Goal: Task Accomplishment & Management: Complete application form

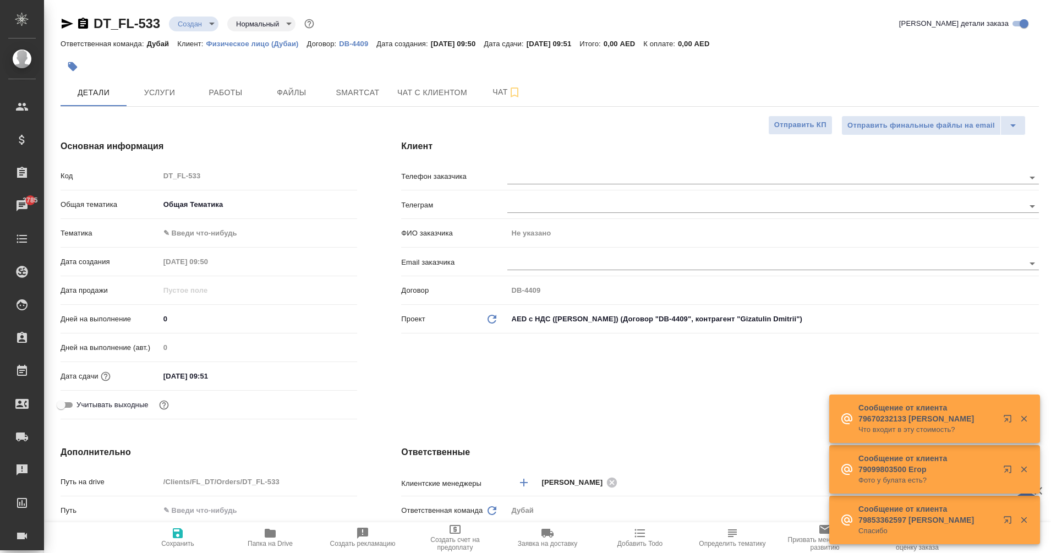
select select "RU"
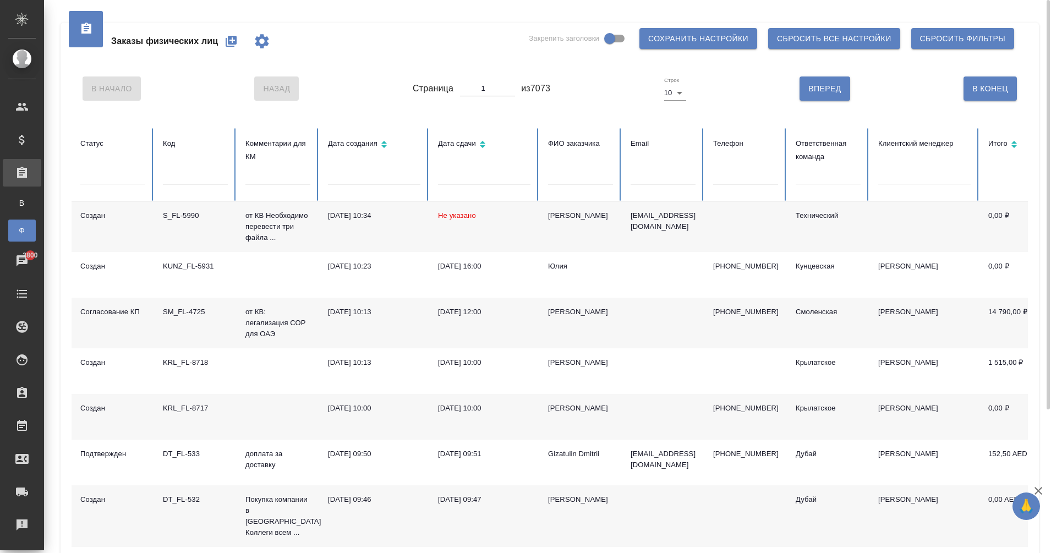
click at [233, 44] on icon "button" at bounding box center [231, 41] width 11 height 11
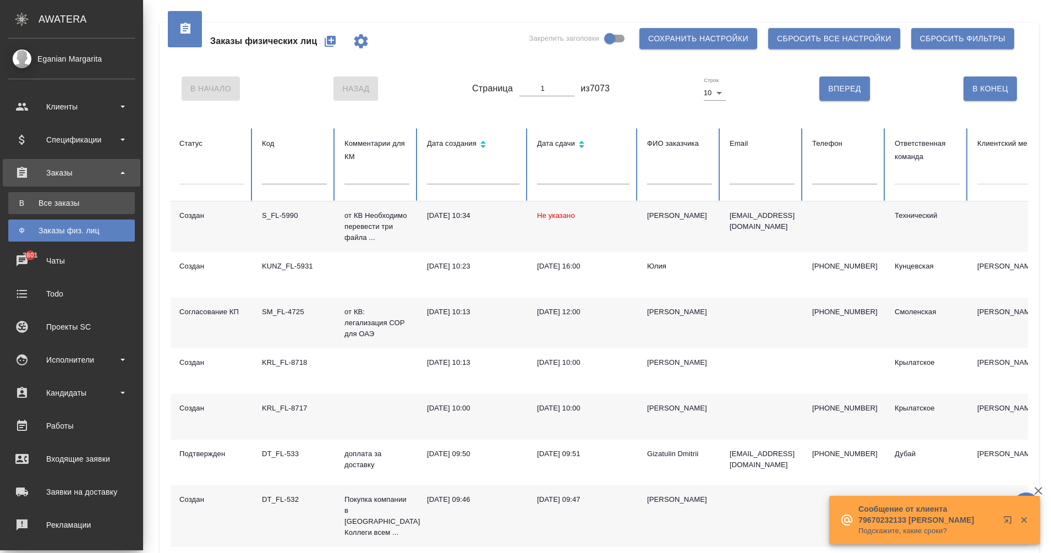
click at [73, 200] on div ".cls-1 fill:#fff; AWATERA Eganian Margarita Клиенты Спецификации Заказы В Все з…" at bounding box center [525, 276] width 1051 height 553
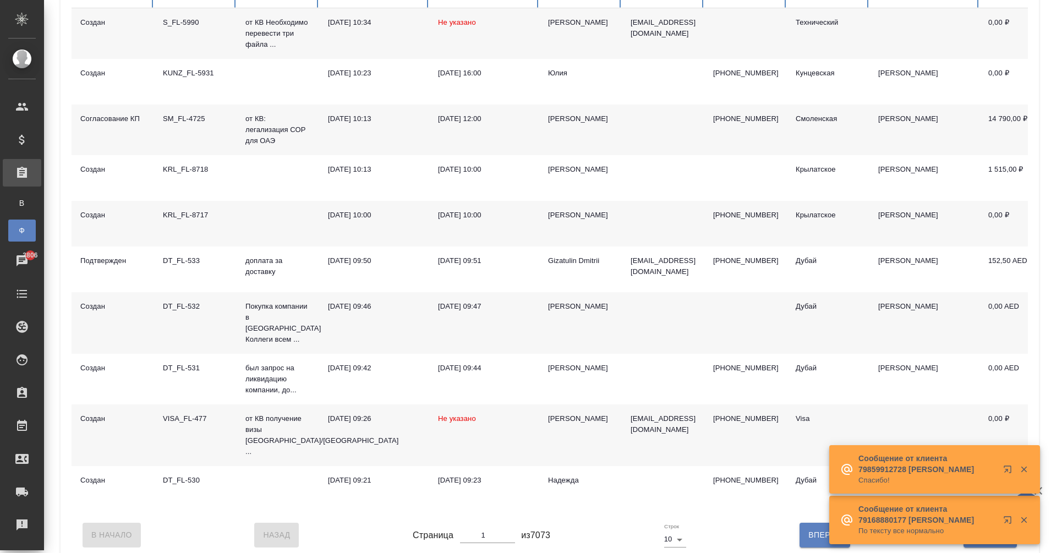
click at [182, 319] on td "DT_FL-532" at bounding box center [195, 323] width 83 height 62
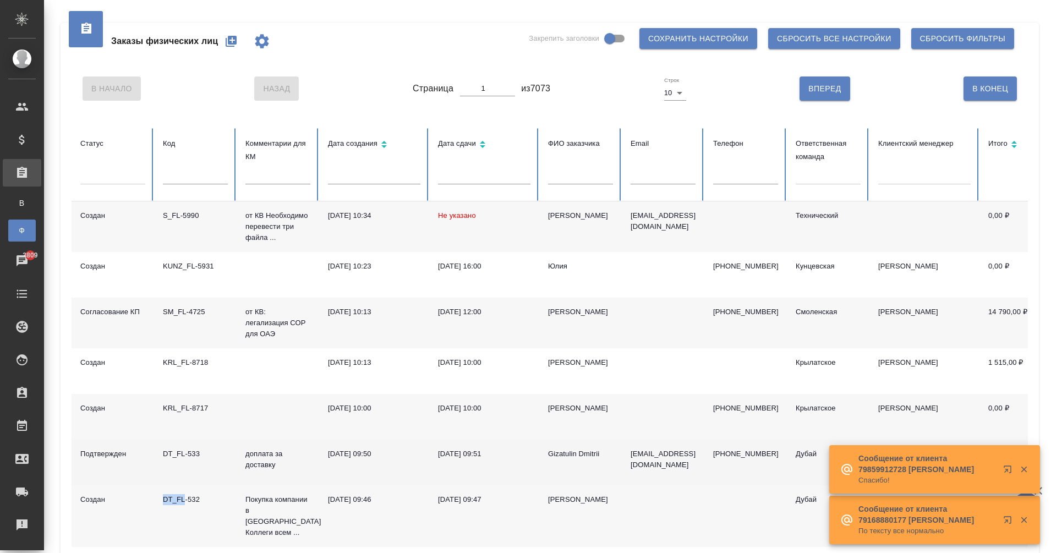
scroll to position [1, 0]
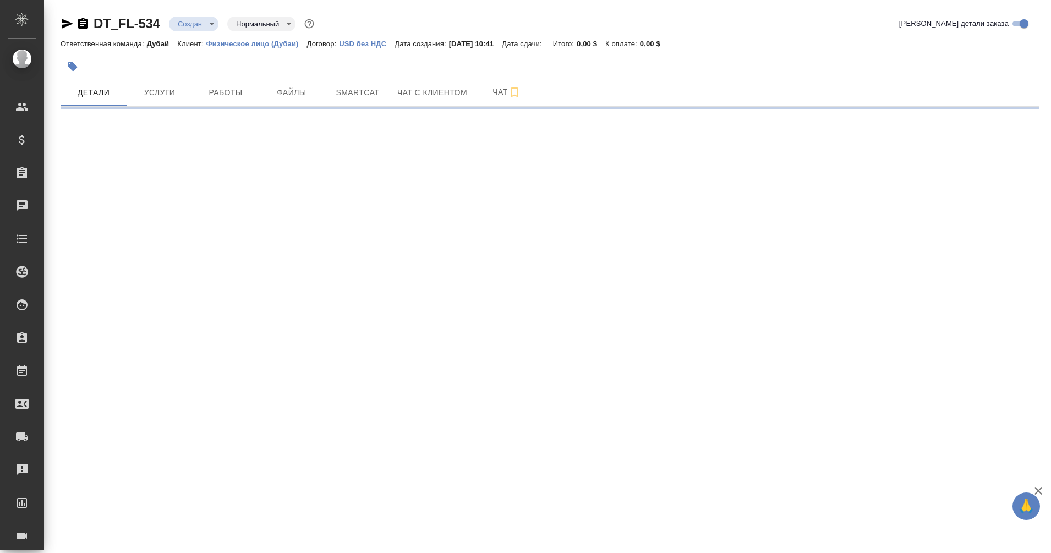
select select "RU"
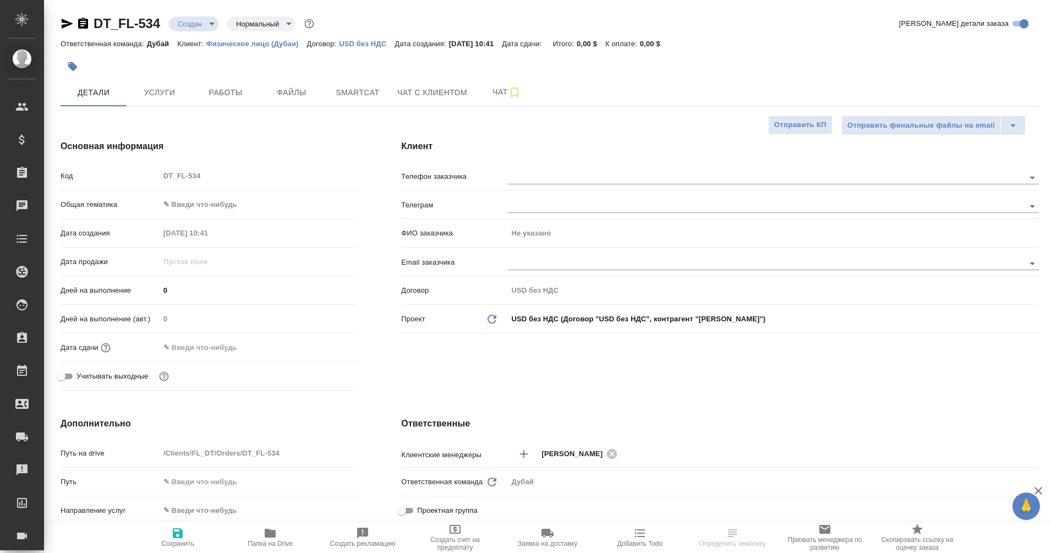
type textarea "x"
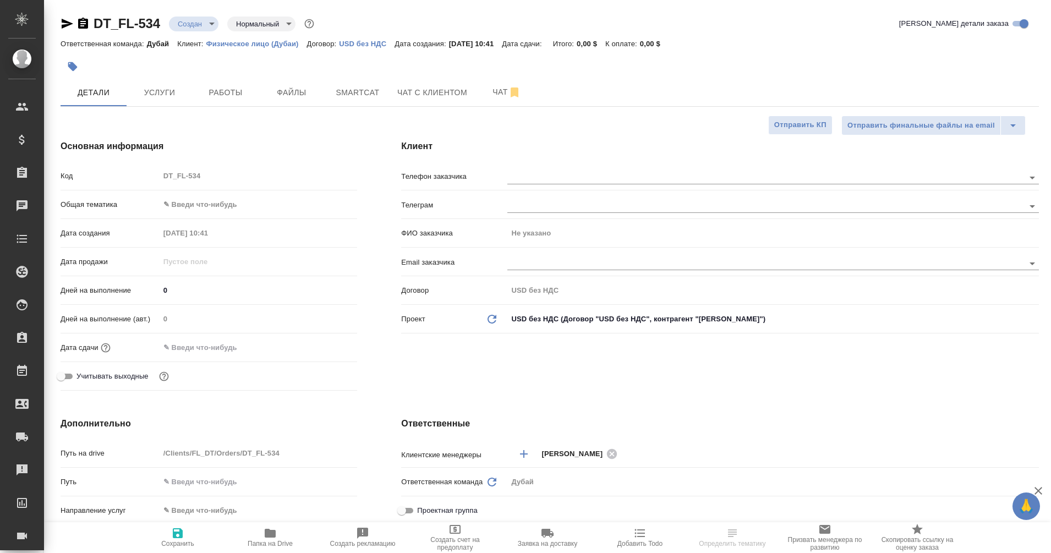
type textarea "x"
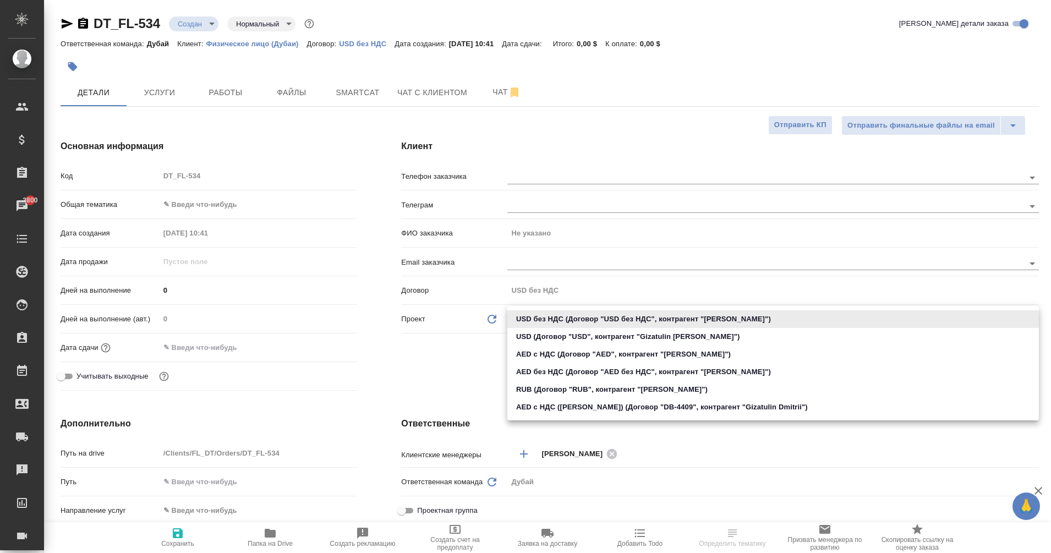
click at [555, 313] on body "🙏 .cls-1 fill:#fff; AWATERA Eganian [PERSON_NAME] Спецификации Заказы 3800 Чаты…" at bounding box center [525, 276] width 1051 height 553
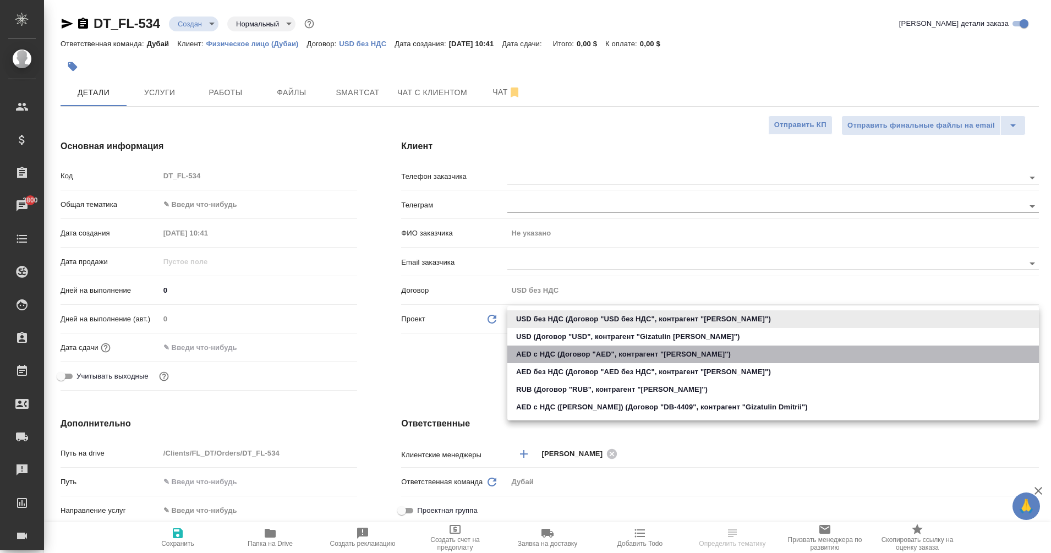
click at [569, 353] on li "AED с НДС (Договор "AED", контрагент "[PERSON_NAME]")" at bounding box center [774, 355] width 532 height 18
type input "62bd3db191301e8857acdaa0"
type textarea "x"
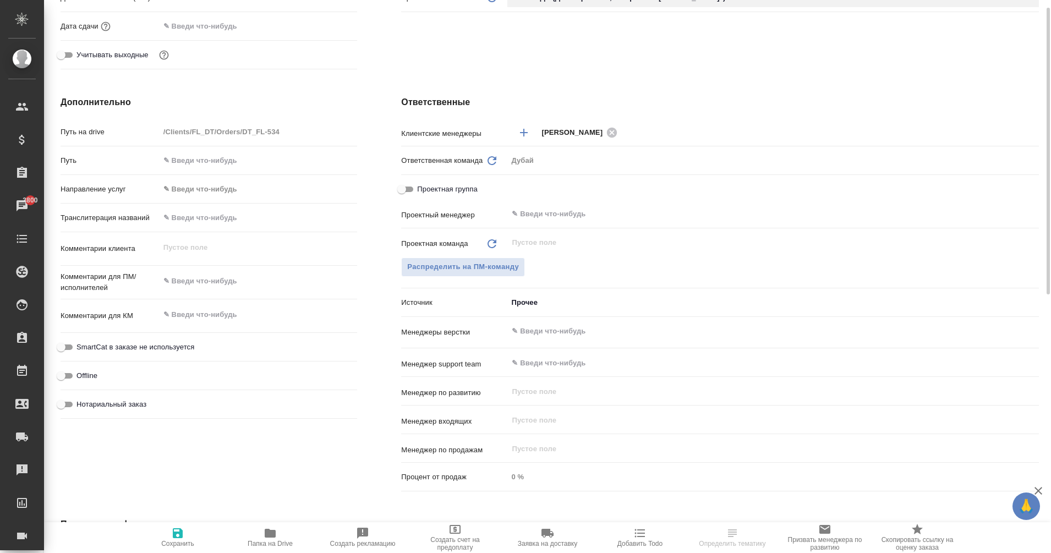
type input "AED"
type textarea "x"
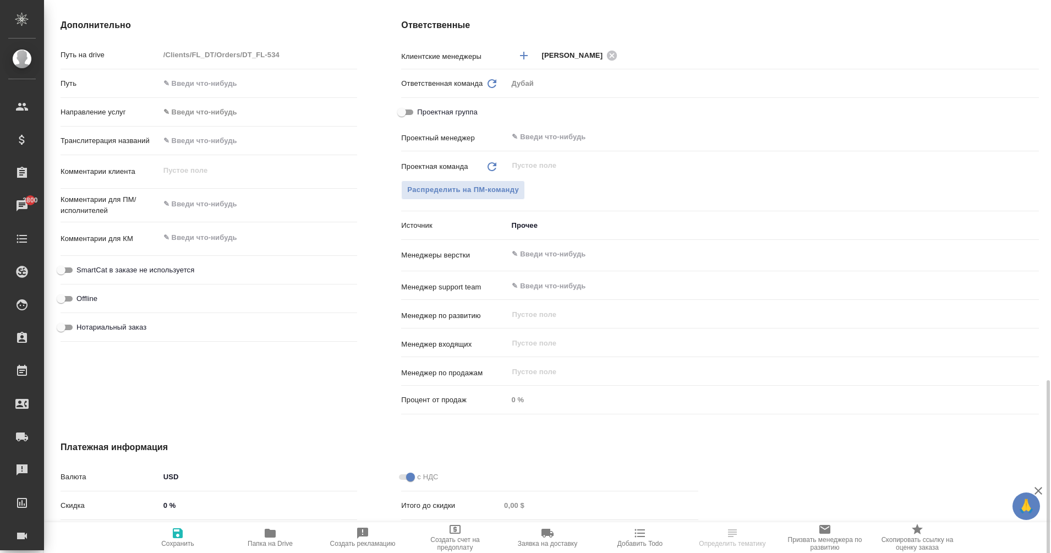
scroll to position [512, 0]
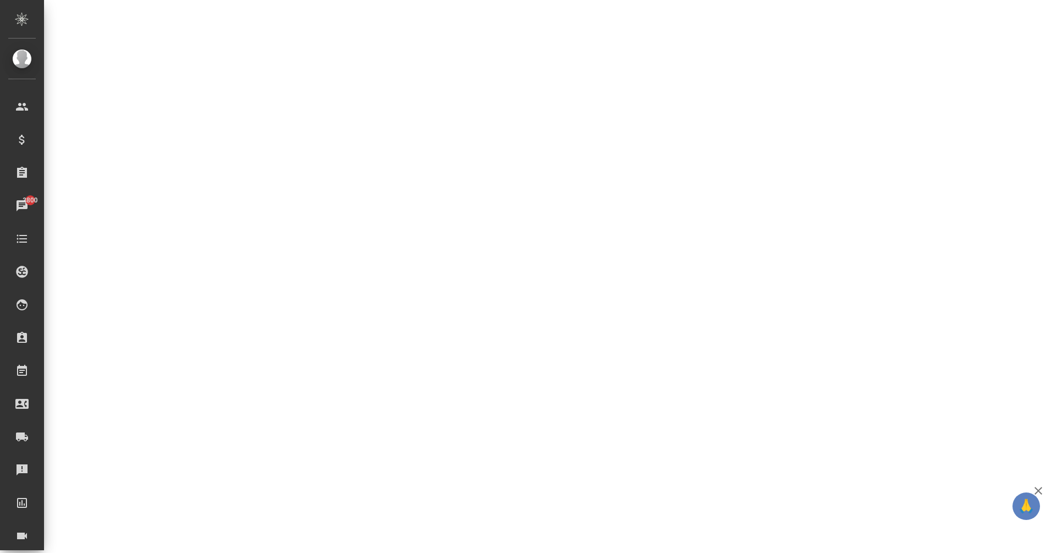
click at [170, 368] on div ".cls-1 fill:#fff; AWATERA Eganian [PERSON_NAME] Спецификации Заказы 3800 Чаты T…" at bounding box center [525, 276] width 1051 height 553
select select "RU"
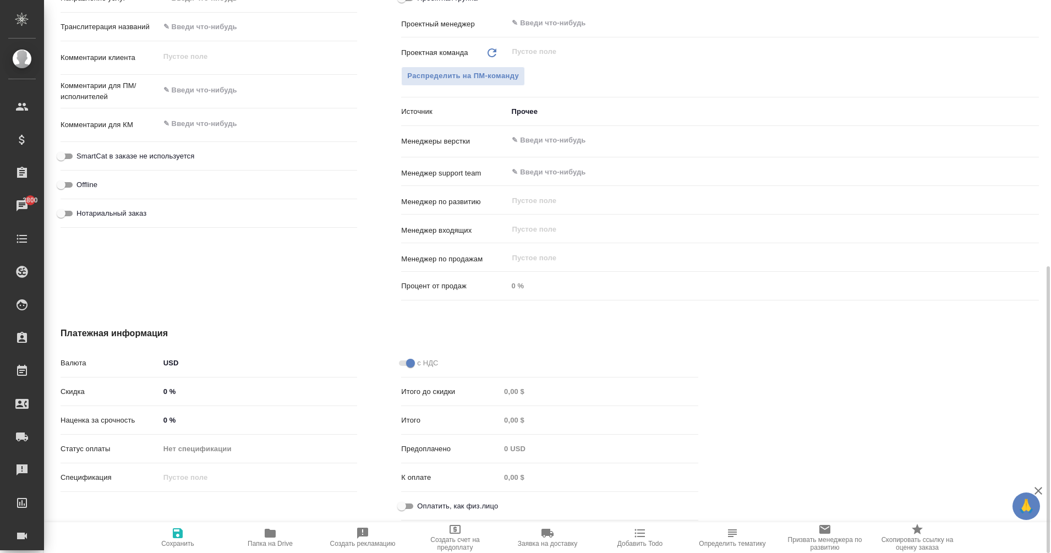
type textarea "x"
click at [173, 361] on body "🙏 .cls-1 fill:#fff; AWATERA Eganian [PERSON_NAME] Спецификации Заказы 3800 Чаты…" at bounding box center [525, 276] width 1051 height 553
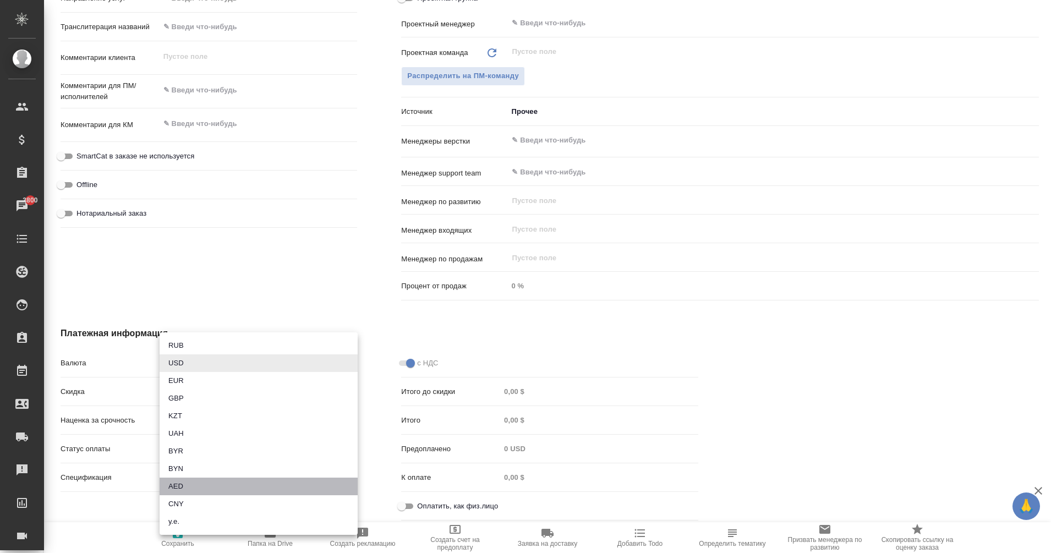
click at [184, 484] on li "AED" at bounding box center [259, 487] width 198 height 18
type textarea "x"
type input "AED"
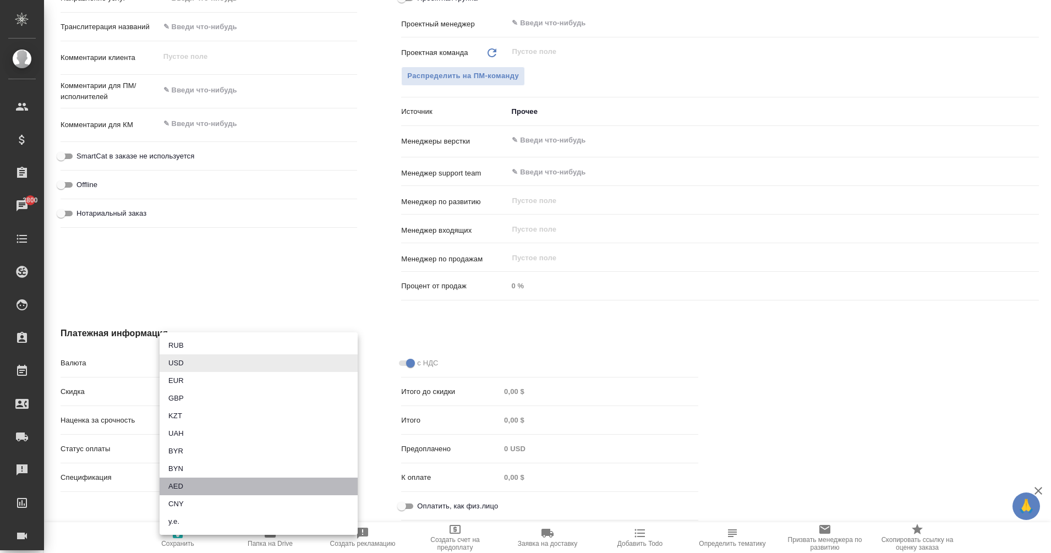
type input "0,00 AED"
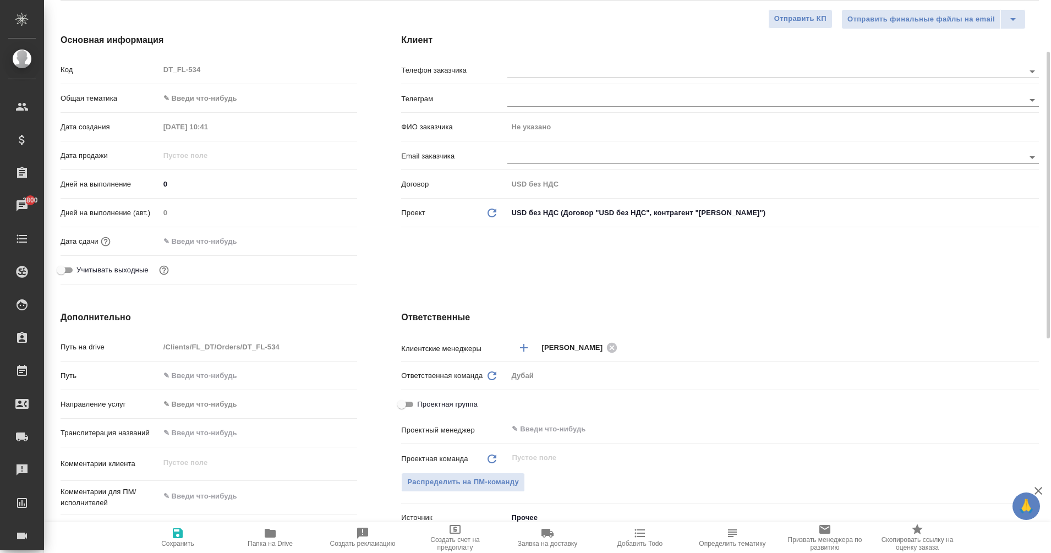
scroll to position [104, 0]
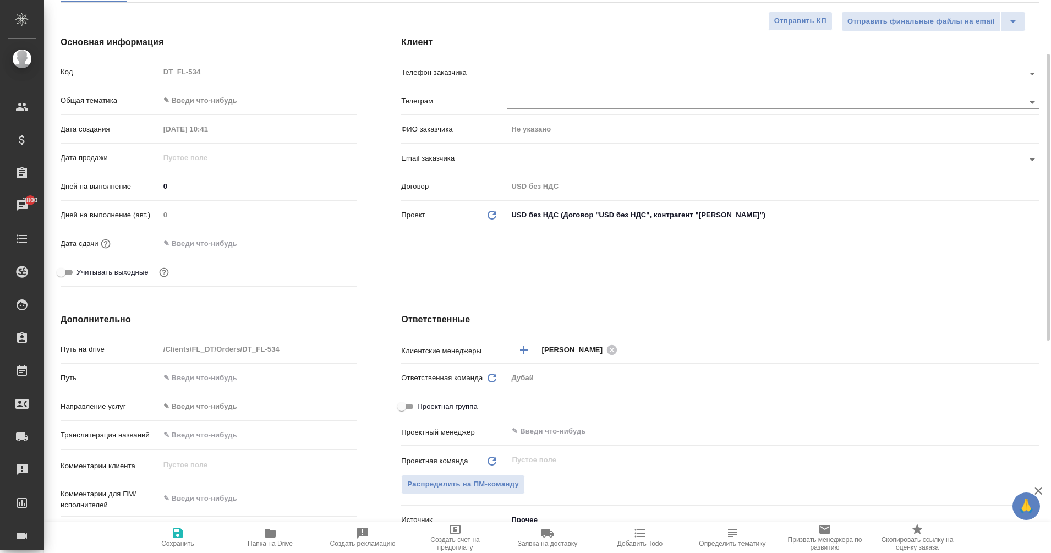
click at [554, 206] on body "🙏 .cls-1 fill:#fff; AWATERA Eganian [PERSON_NAME] Спецификации Заказы 3800 Чаты…" at bounding box center [525, 276] width 1051 height 553
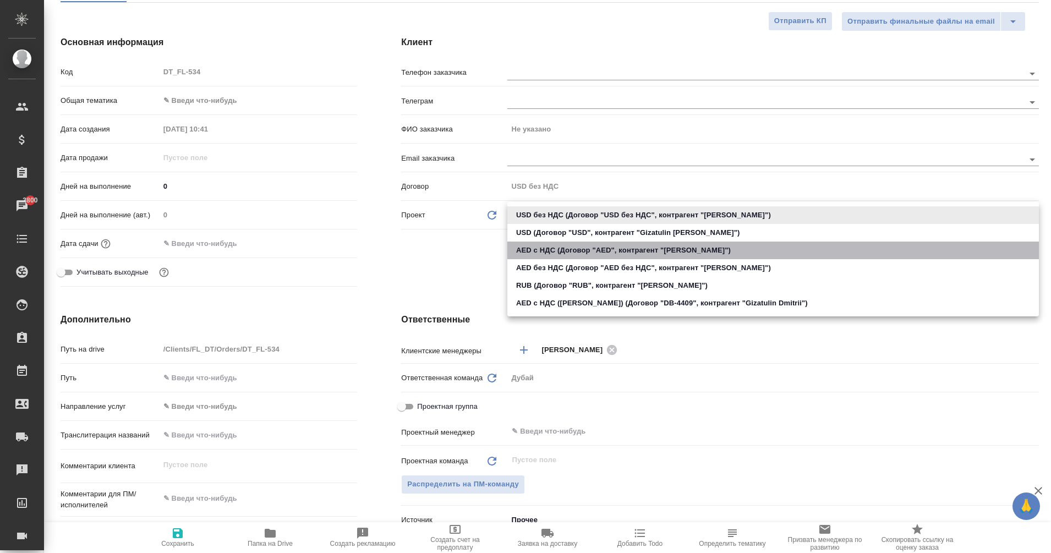
click at [536, 252] on li "AED с НДС (Договор "AED", контрагент "[PERSON_NAME]")" at bounding box center [774, 251] width 532 height 18
type input "62bd3db191301e8857acdaa0"
type textarea "x"
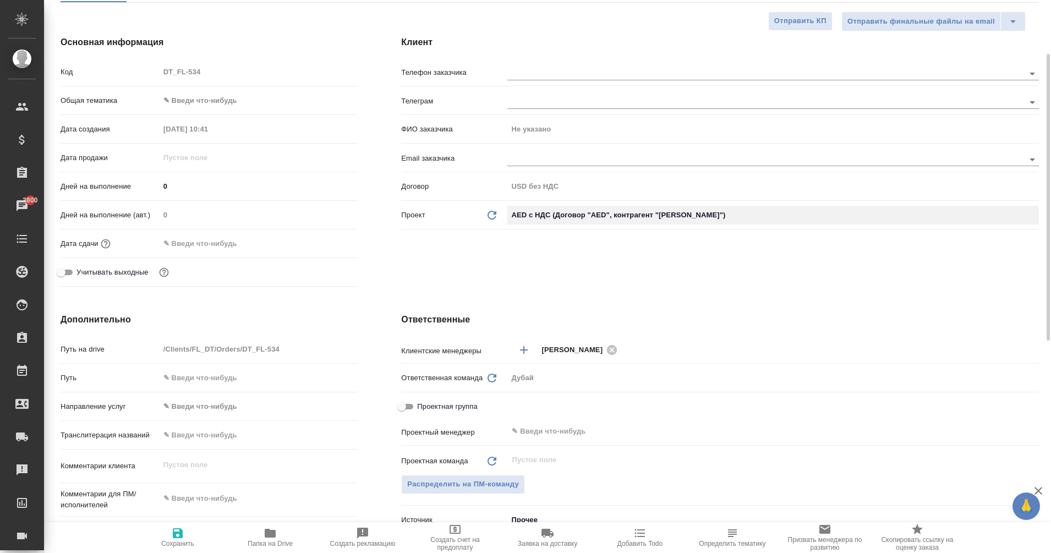
type input "AED"
type textarea "x"
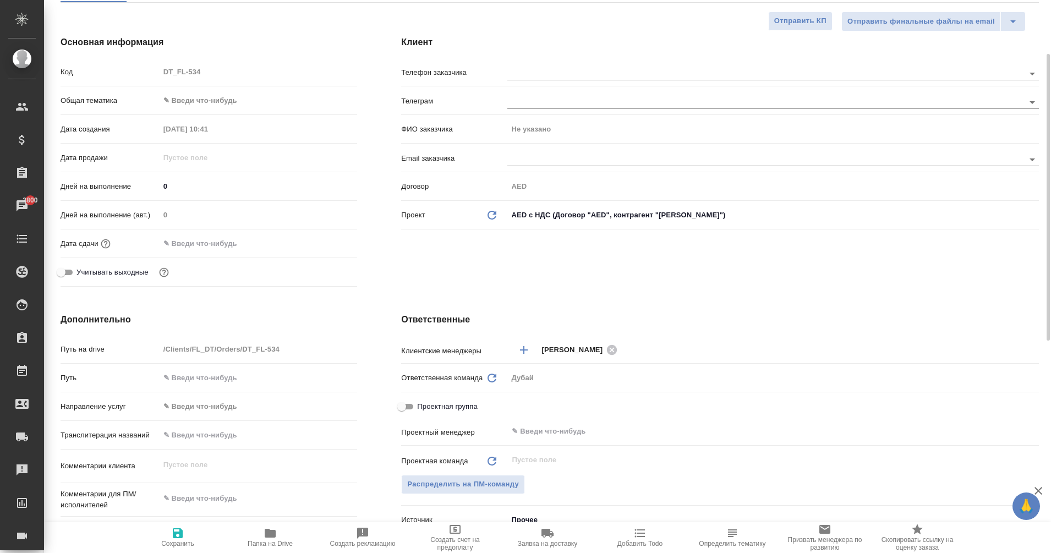
click at [174, 541] on span "Сохранить" at bounding box center [177, 544] width 33 height 8
type textarea "x"
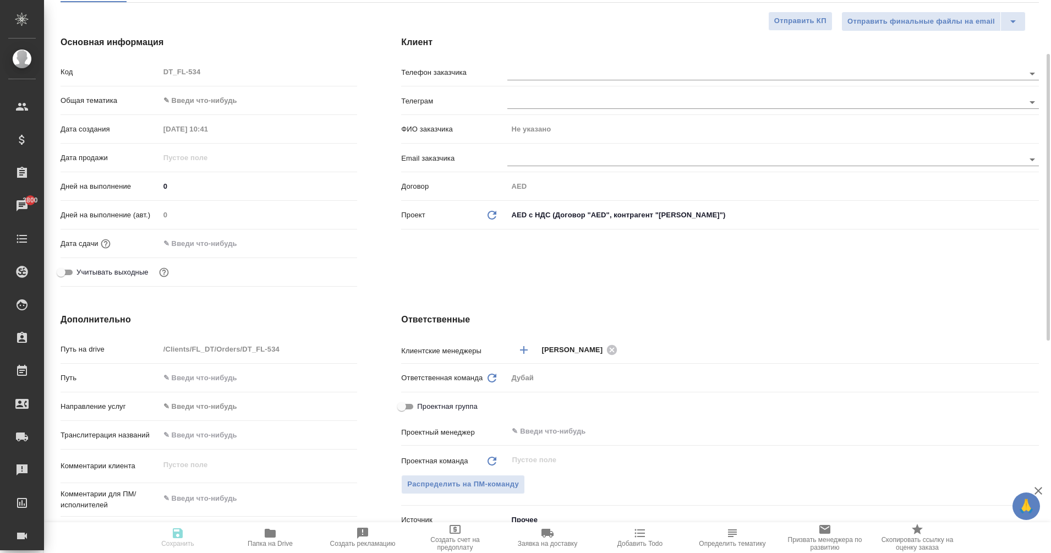
type textarea "x"
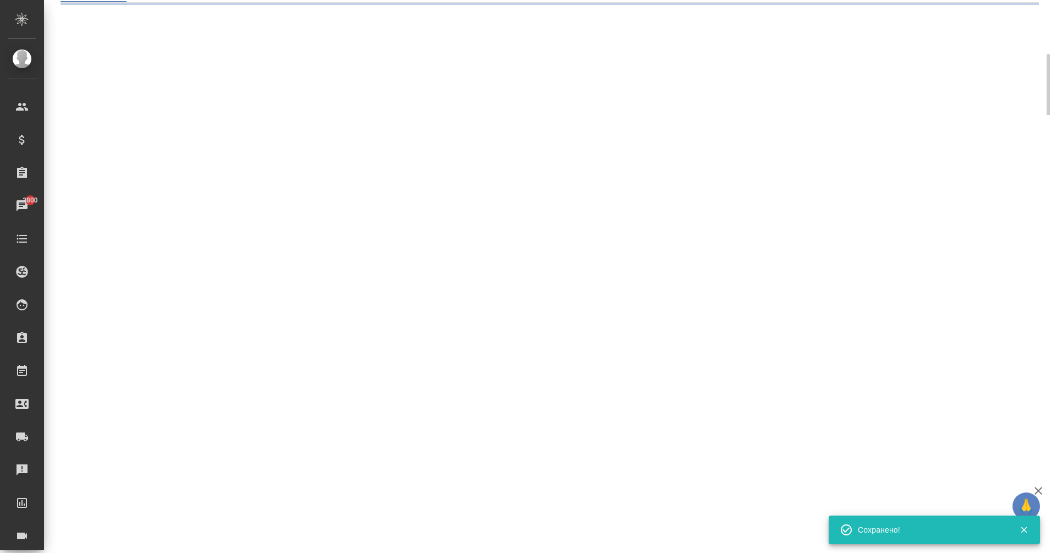
select select "RU"
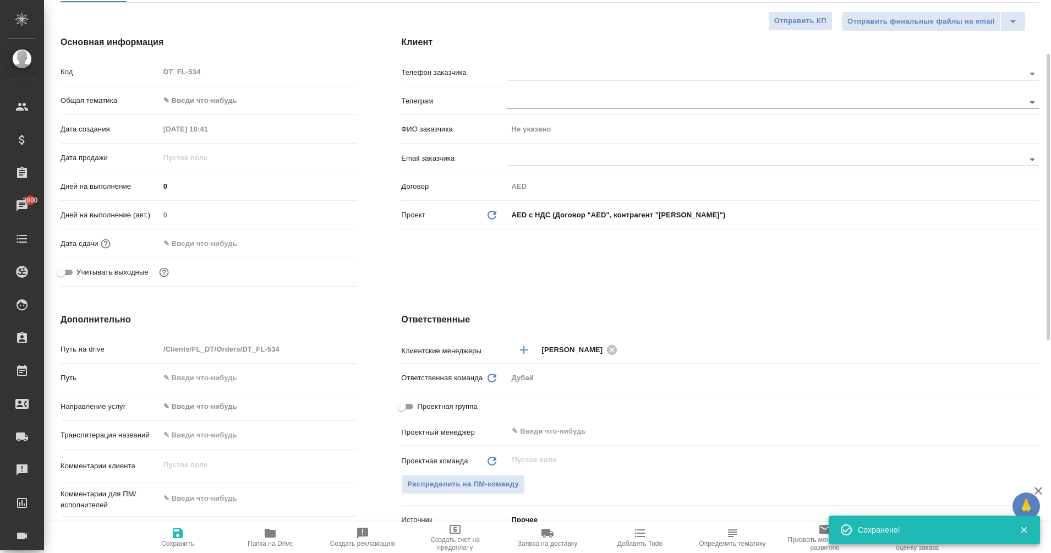
type textarea "x"
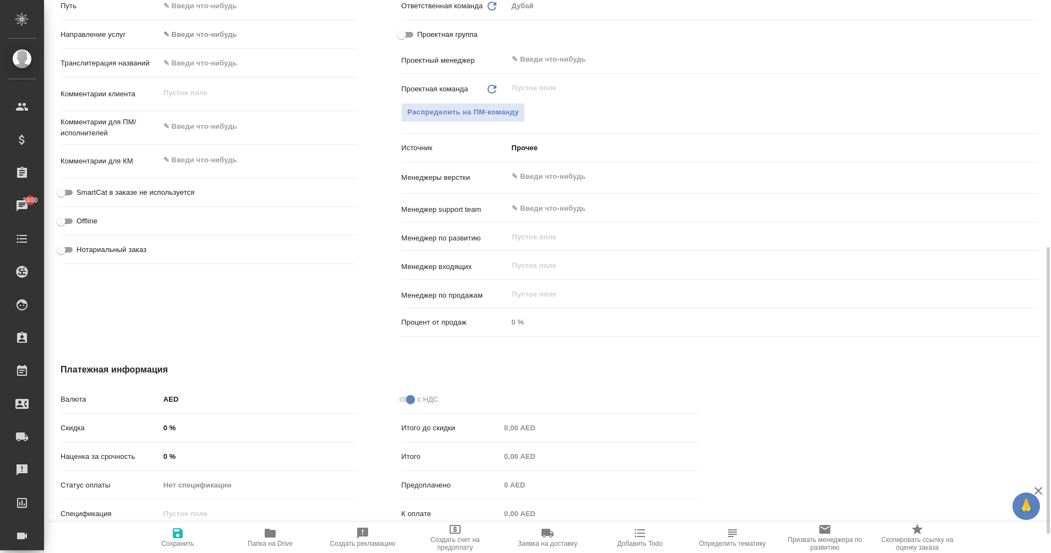
scroll to position [512, 0]
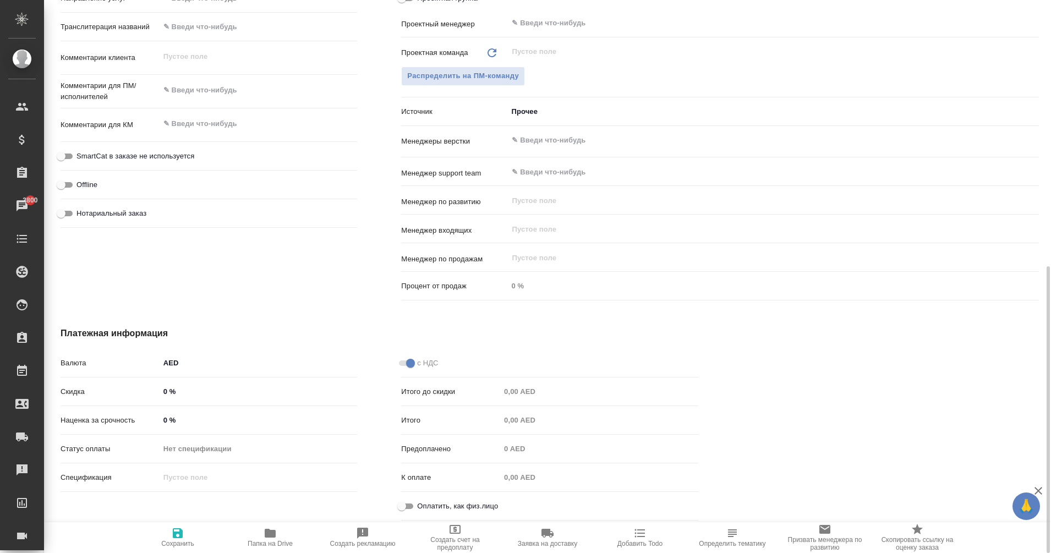
type textarea "x"
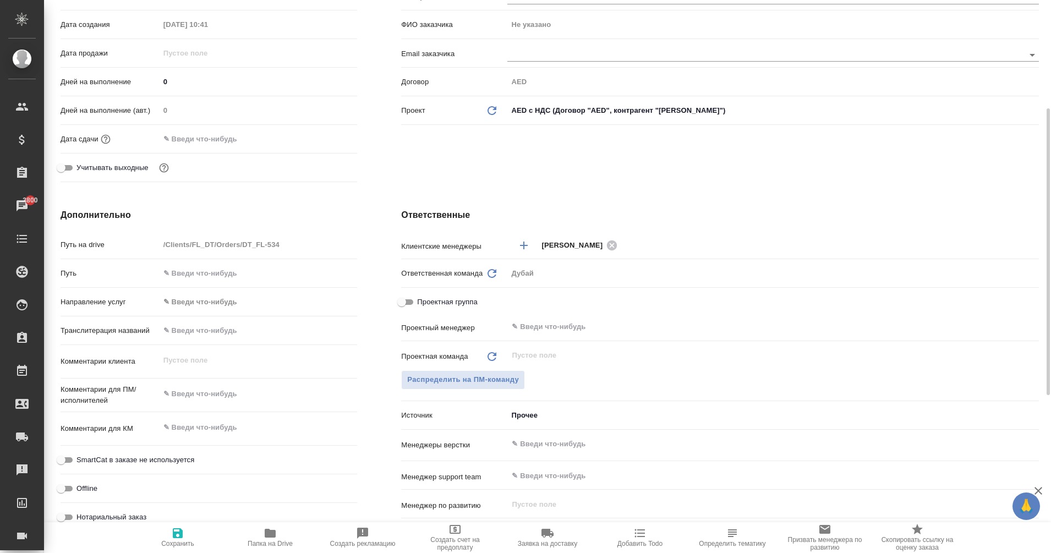
scroll to position [211, 0]
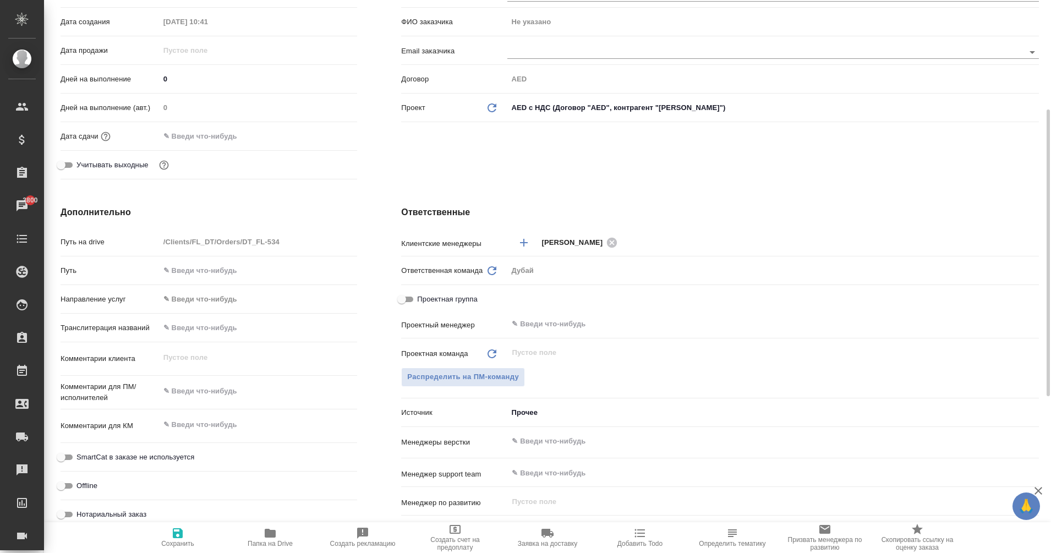
type textarea "x"
click at [202, 424] on textarea at bounding box center [259, 425] width 198 height 19
type textarea "S"
type textarea "x"
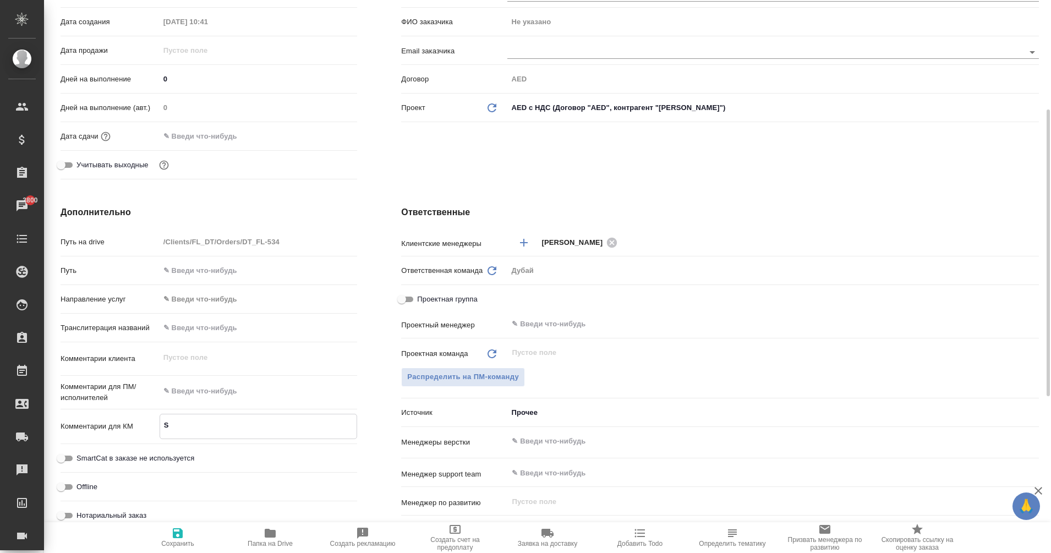
type textarea "x"
type textarea "SO"
type textarea "x"
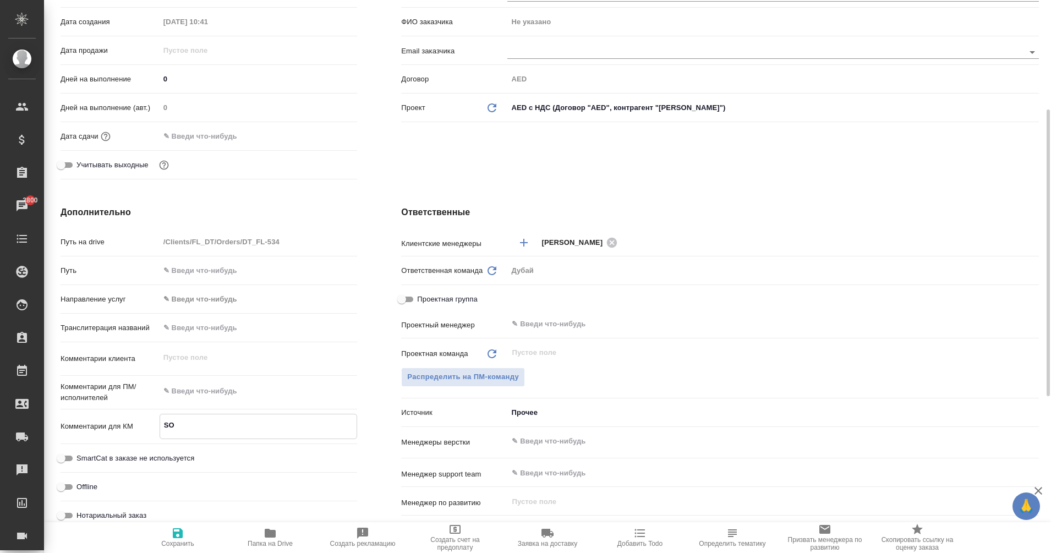
type textarea "SOK"
type textarea "x"
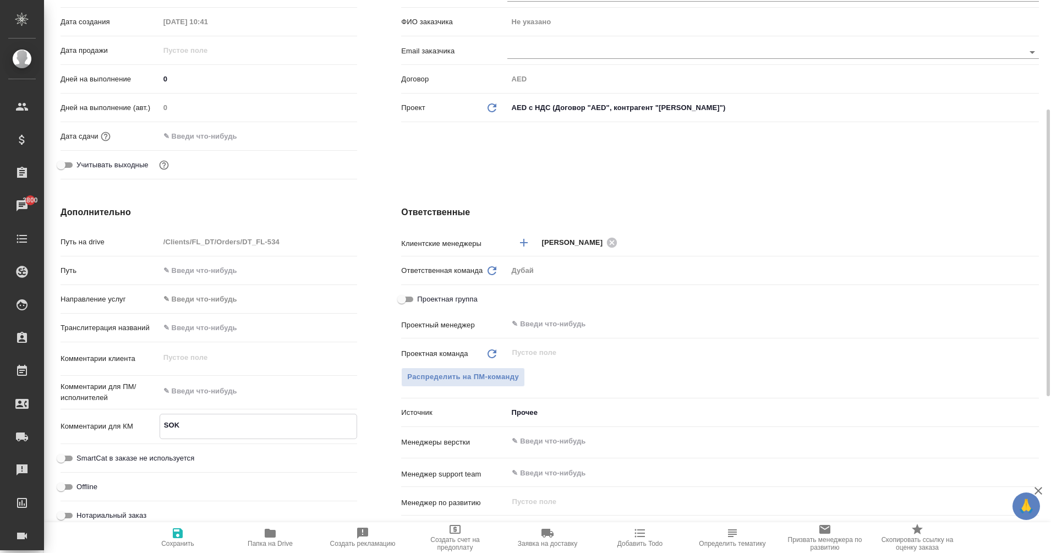
type textarea "x"
type textarea "SOK"
type textarea "x"
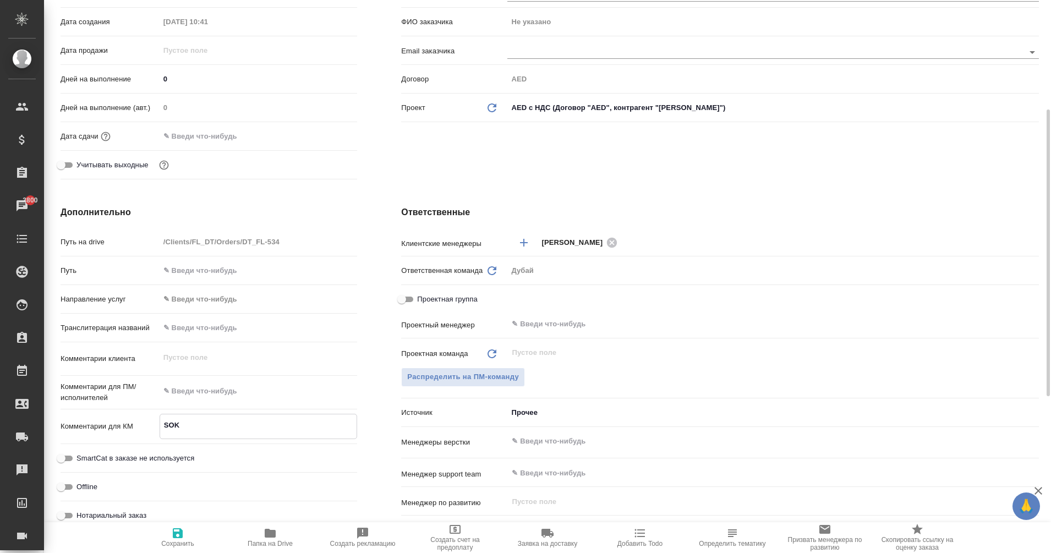
type textarea "SOK B"
type textarea "x"
type textarea "SOK BE"
type textarea "x"
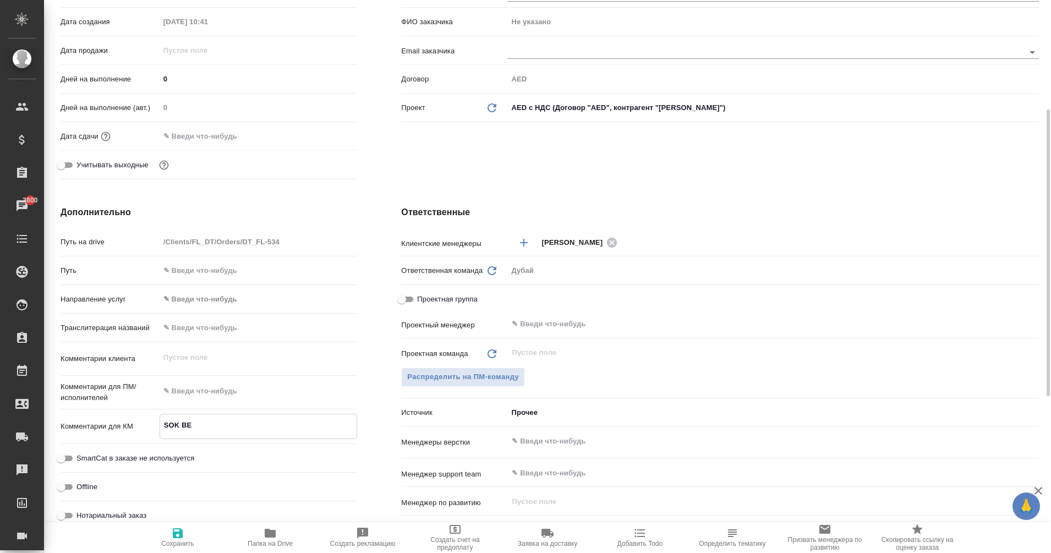
type textarea "x"
type textarea "SOK BEA"
type textarea "x"
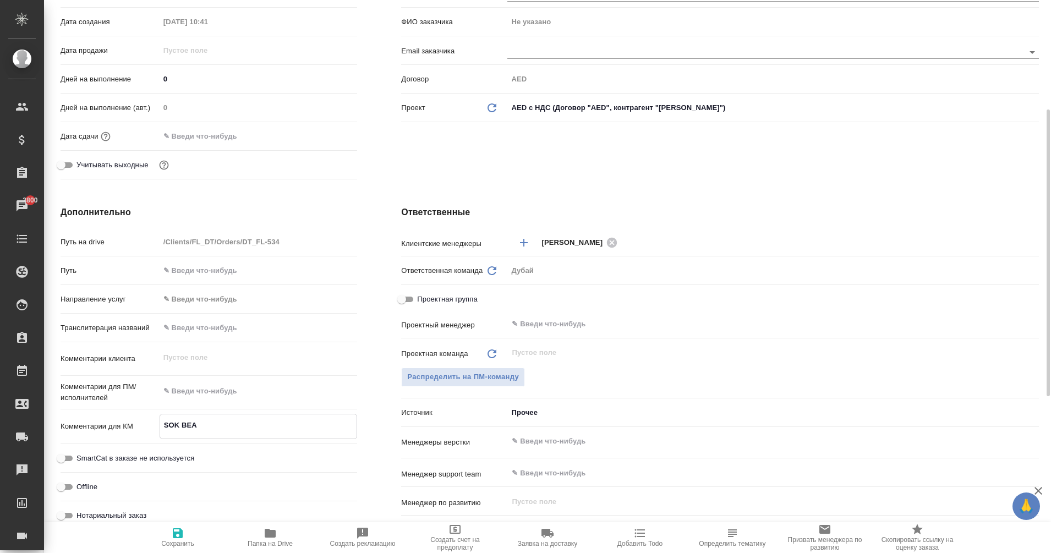
type textarea "[PERSON_NAME]"
type textarea "x"
type textarea "SOK BEAUT"
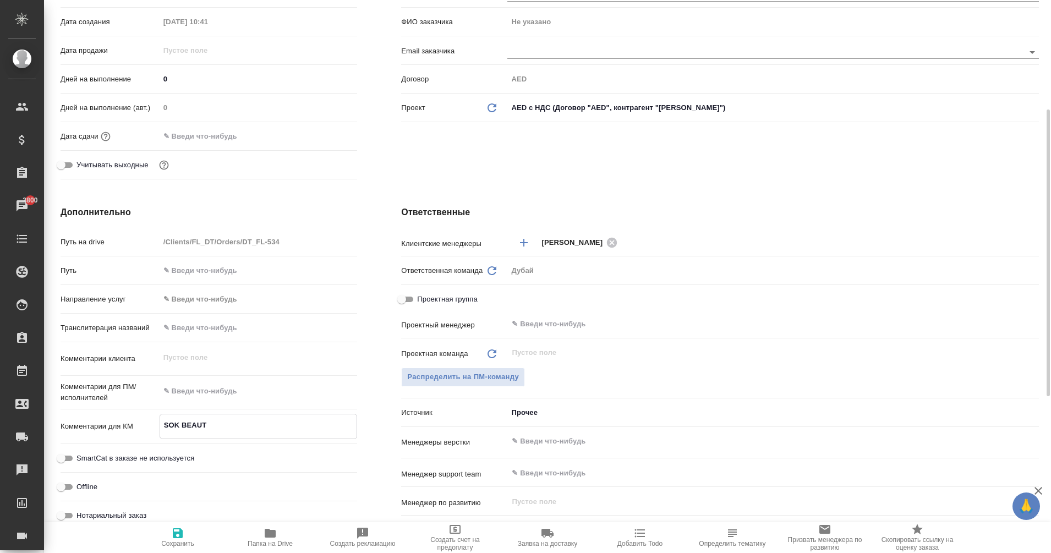
type textarea "x"
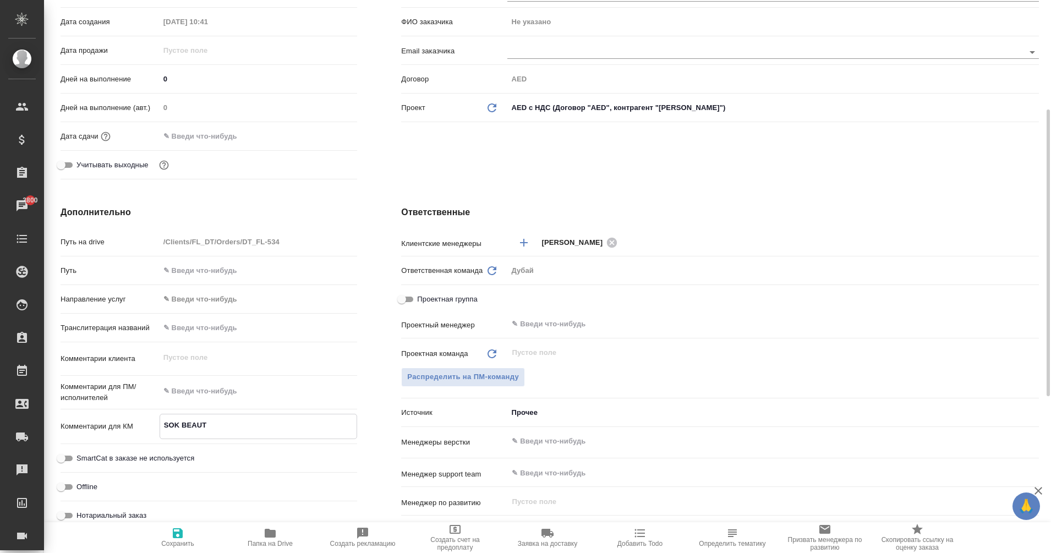
type textarea "SOK BEAUTY"
type textarea "x"
type textarea "SOK BEAUTY"
type textarea "x"
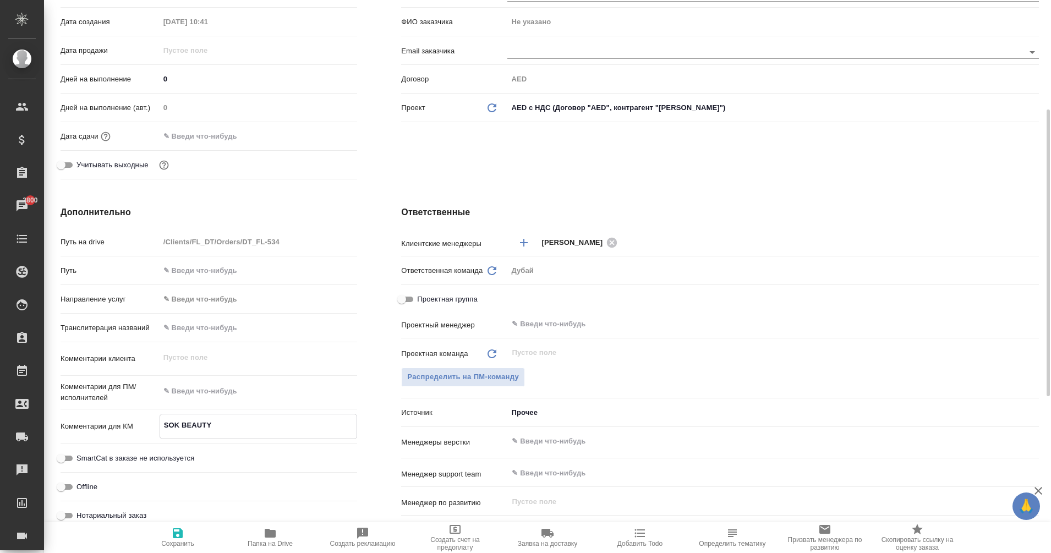
type textarea "x"
type textarea "SOK BEAUTY"
type textarea "x"
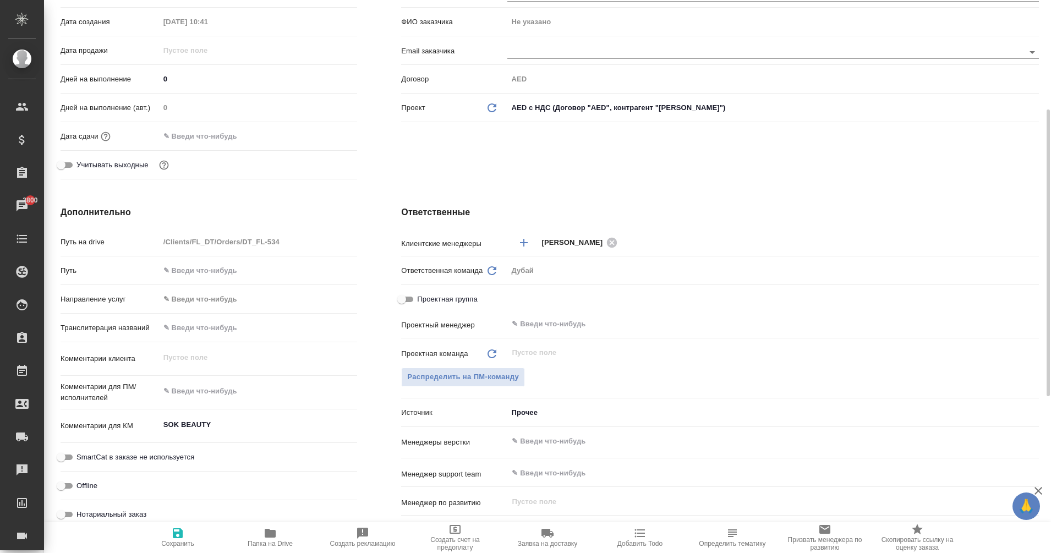
type textarea "x"
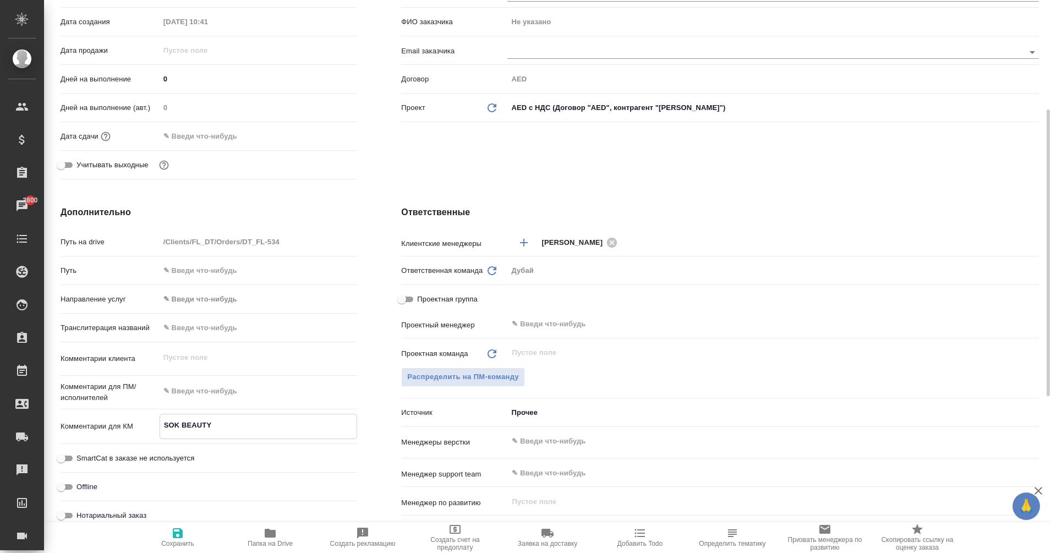
type textarea "SOK BEAUTY F"
type textarea "x"
type textarea "SOK BEAUTY FZ"
type textarea "x"
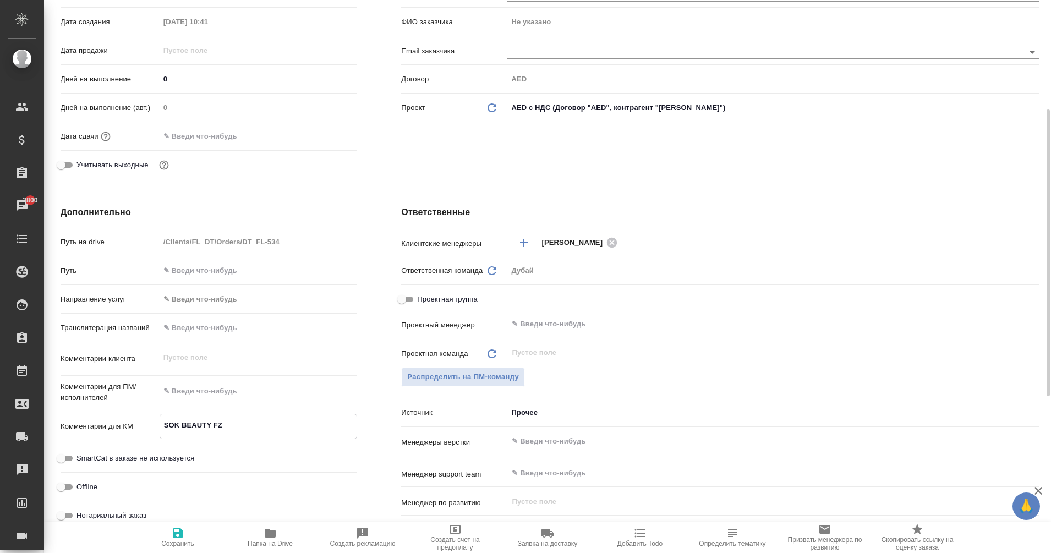
type textarea "x"
type textarea "SOK BEAUTY FZ"
type textarea "x"
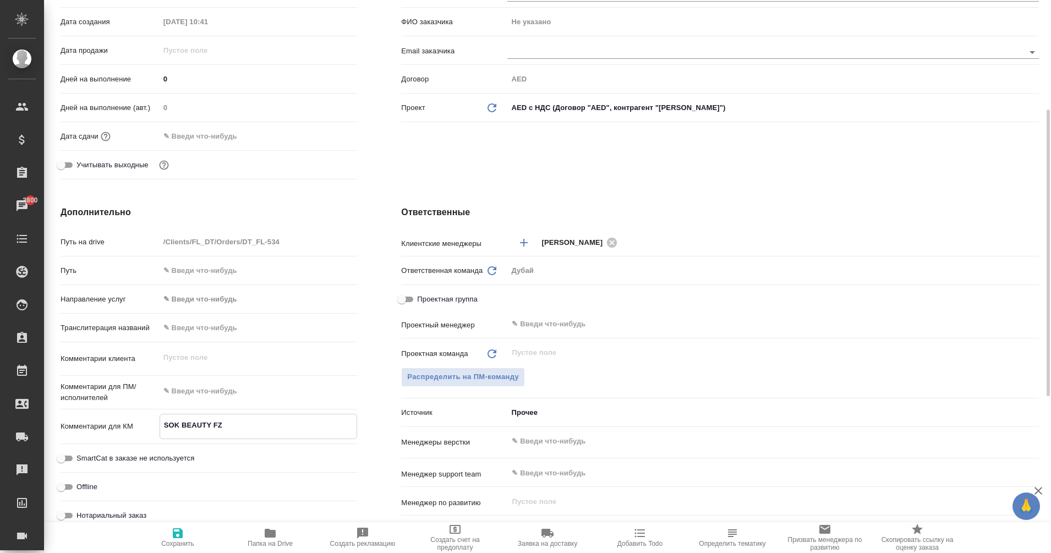
type textarea "SOK BEAUTY FZ L"
type textarea "x"
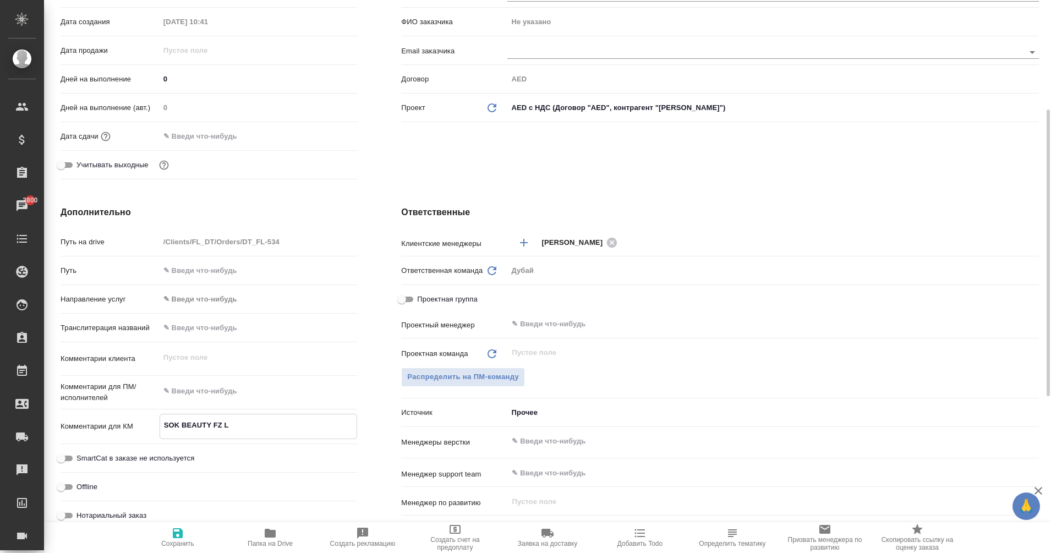
type textarea "x"
type textarea "SOK BEAUTY FZ LL"
type textarea "x"
type textarea "SOK BEAUTY FZ LLC"
type textarea "x"
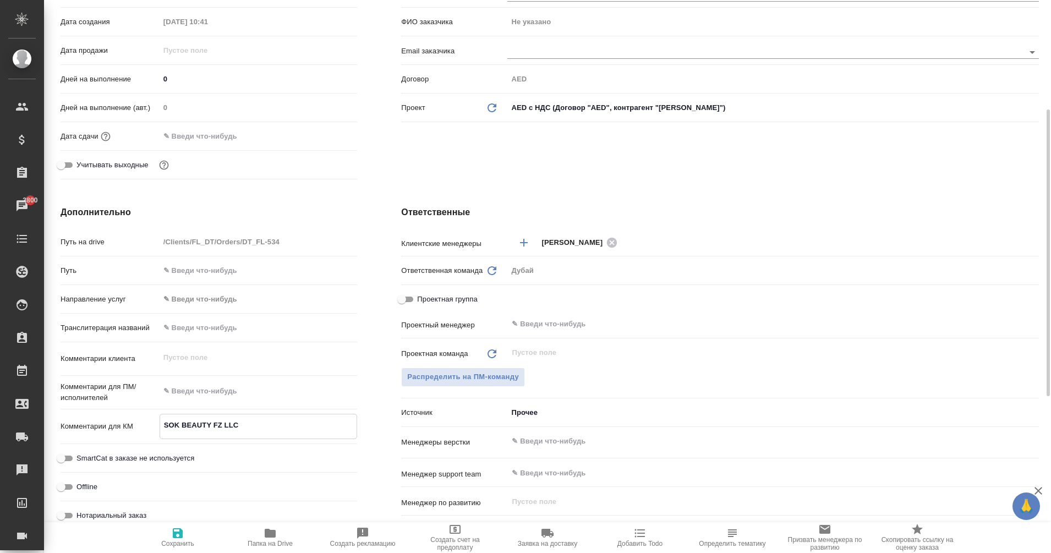
type textarea "x"
type textarea "SOK BEAUTY FZ LLC"
type textarea "x"
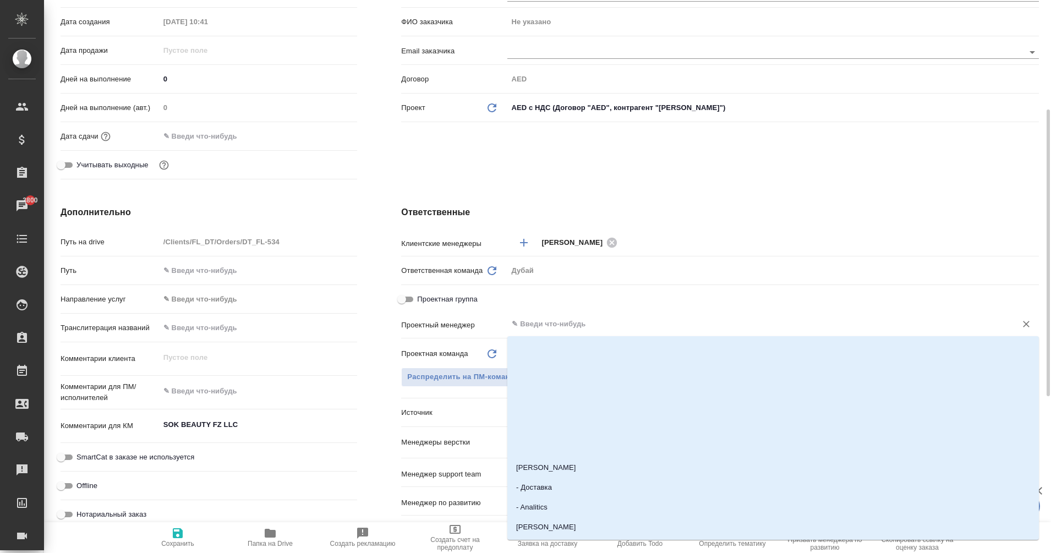
click at [554, 328] on input "text" at bounding box center [755, 324] width 488 height 13
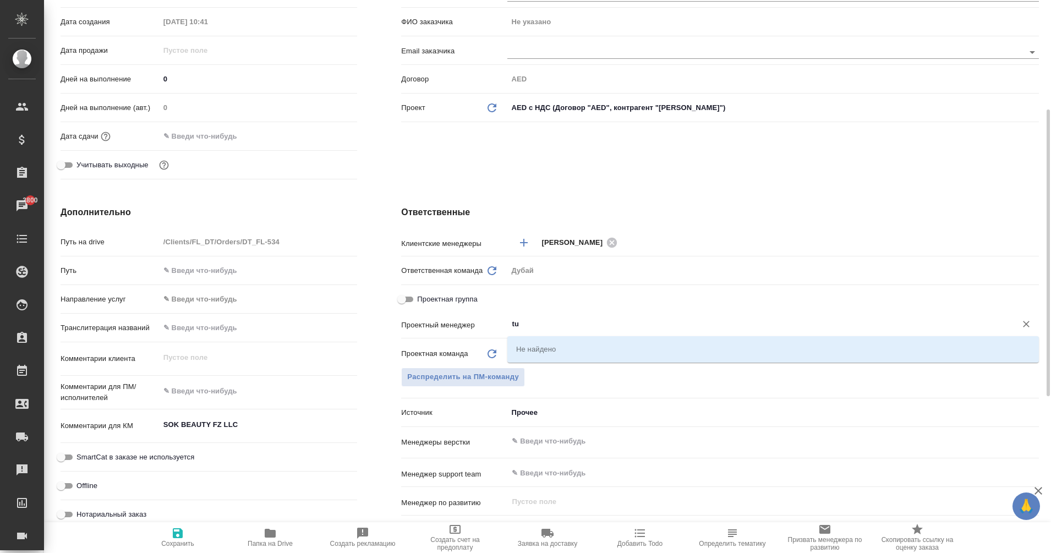
type input "t"
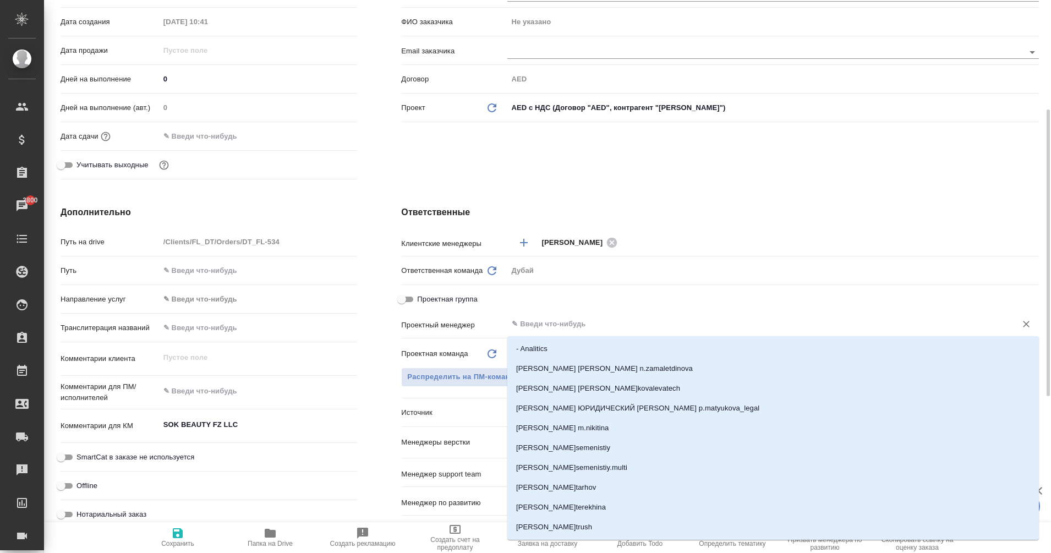
type textarea "x"
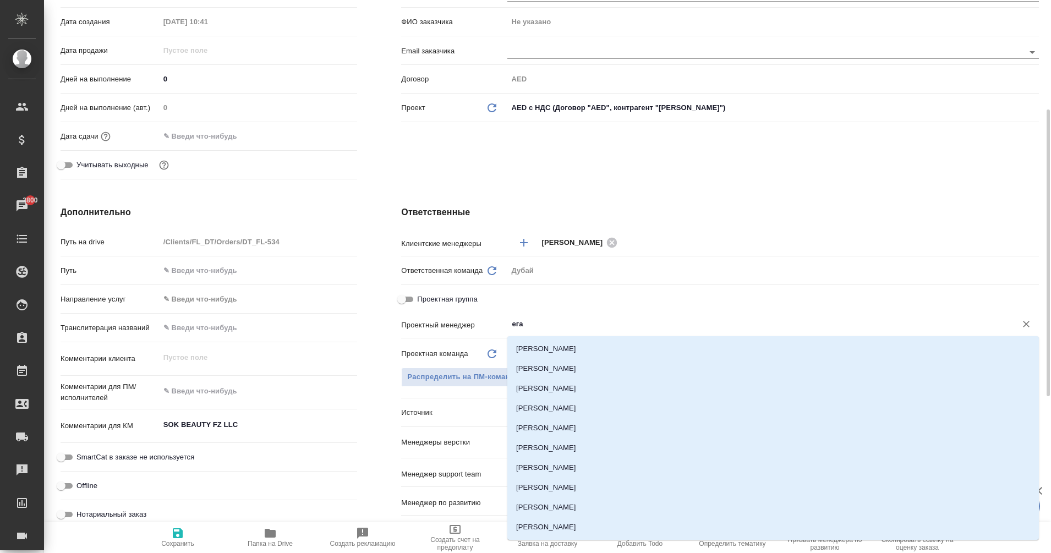
type input "еган"
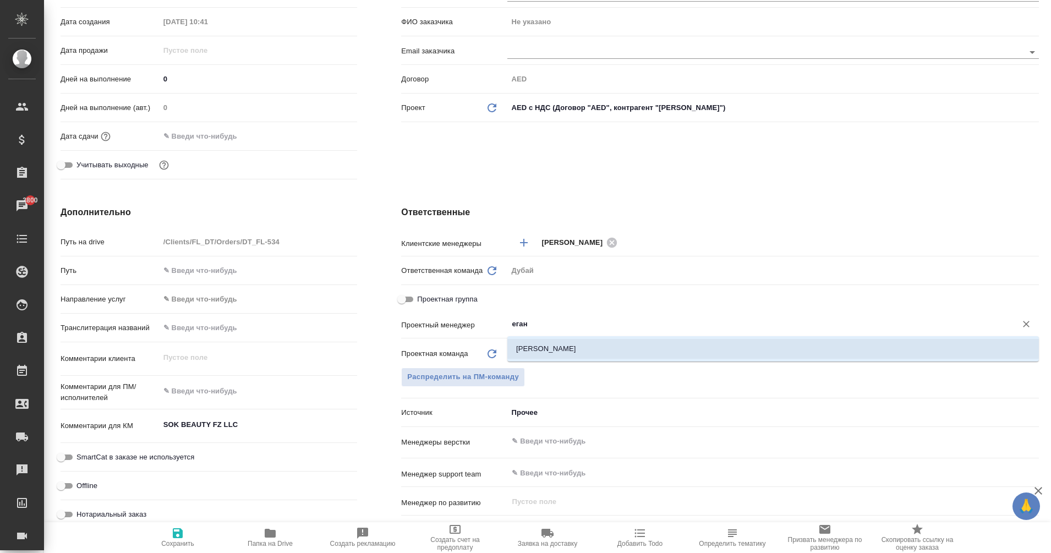
click at [582, 351] on li "[PERSON_NAME]" at bounding box center [774, 349] width 532 height 20
type textarea "x"
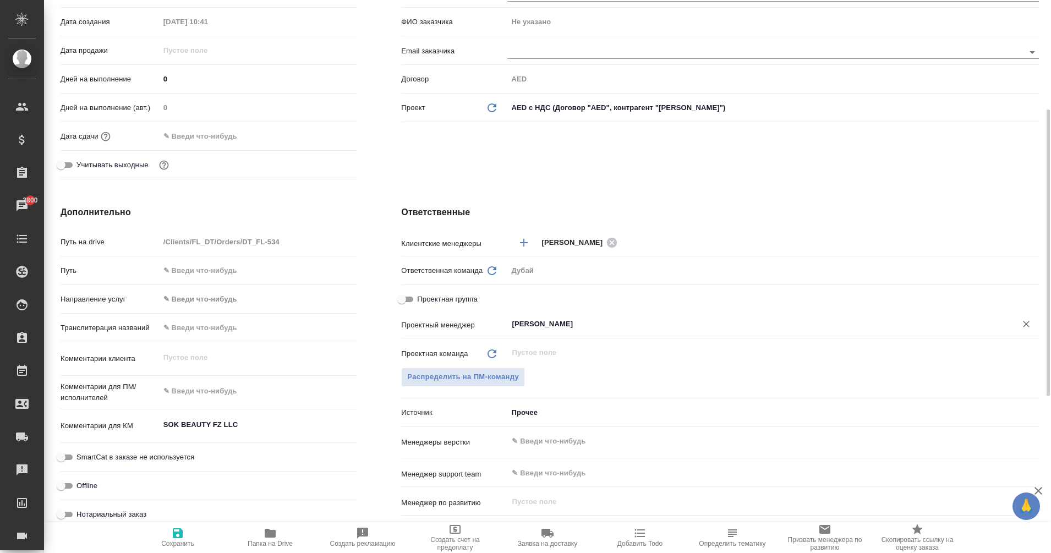
type input "[PERSON_NAME]"
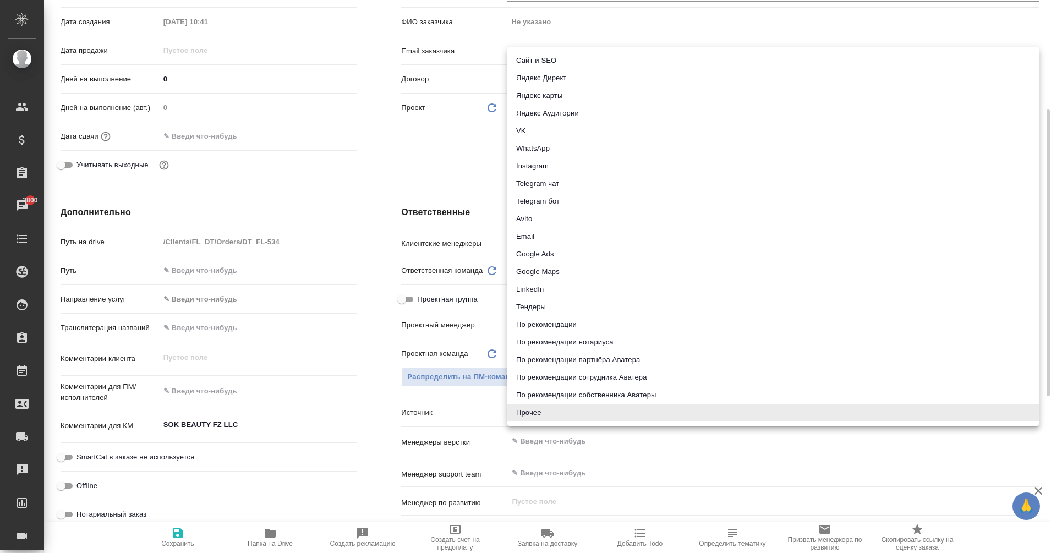
click at [526, 414] on body "🙏 .cls-1 fill:#fff; AWATERA Eganian [PERSON_NAME] Спецификации Заказы 3800 Чаты…" at bounding box center [525, 276] width 1051 height 553
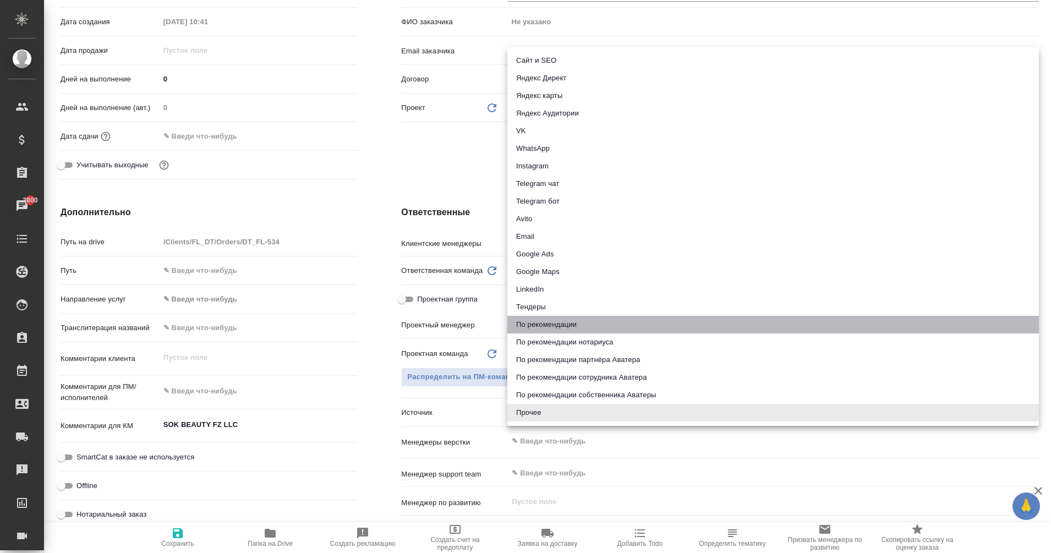
click at [563, 322] on li "По рекомендации" at bounding box center [774, 325] width 532 height 18
type textarea "x"
type input "recommendation"
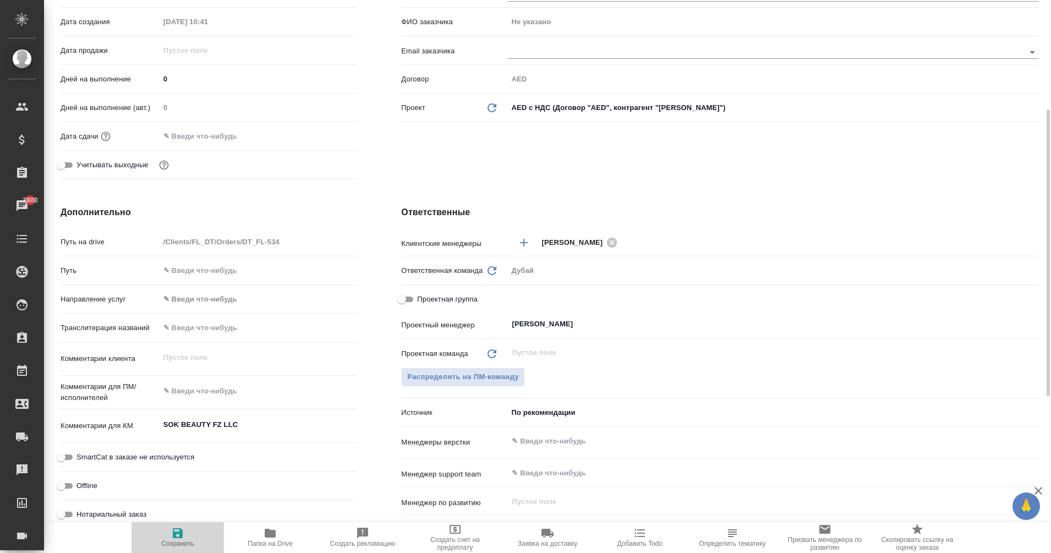
click at [178, 536] on icon "button" at bounding box center [177, 533] width 13 height 13
type textarea "x"
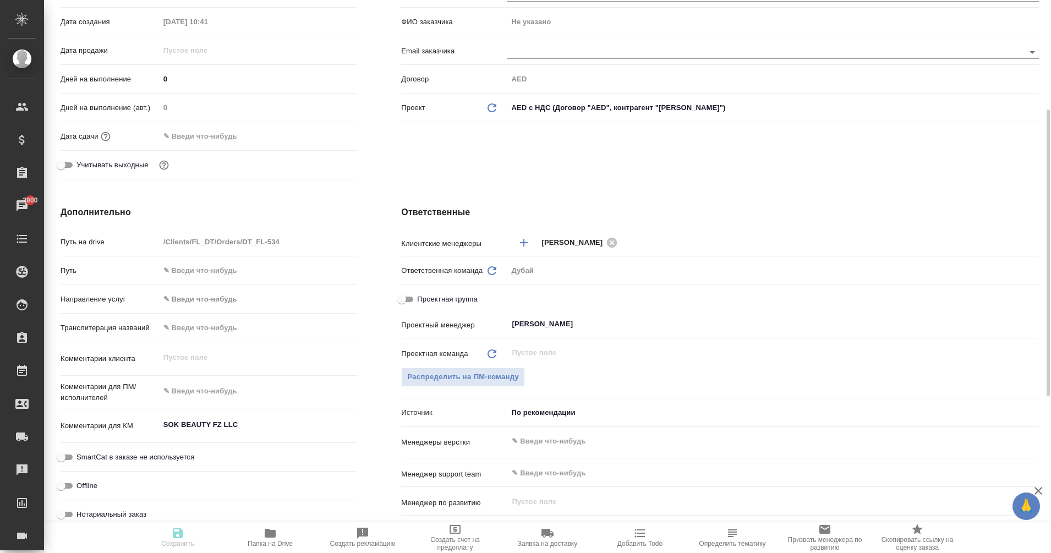
type textarea "x"
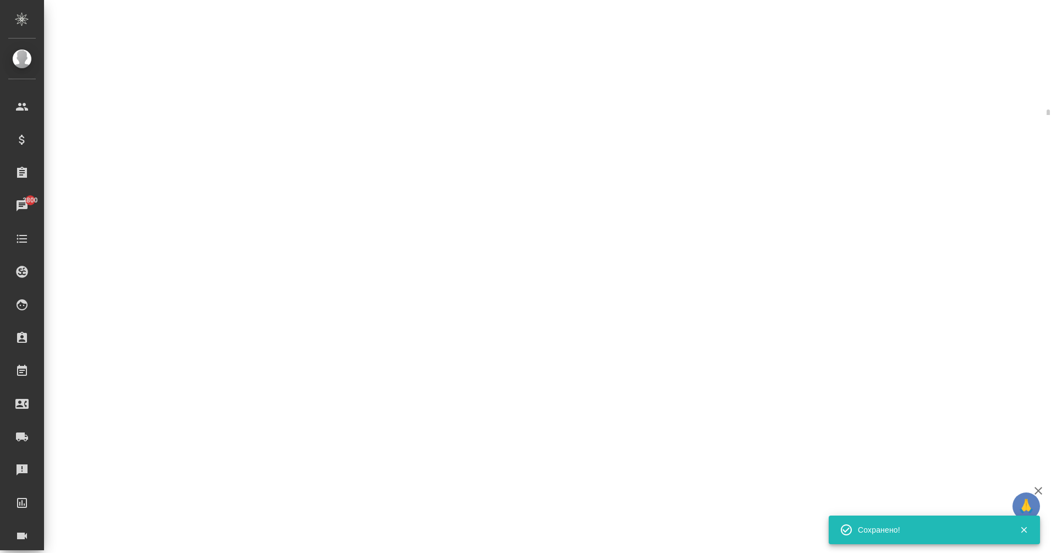
select select "RU"
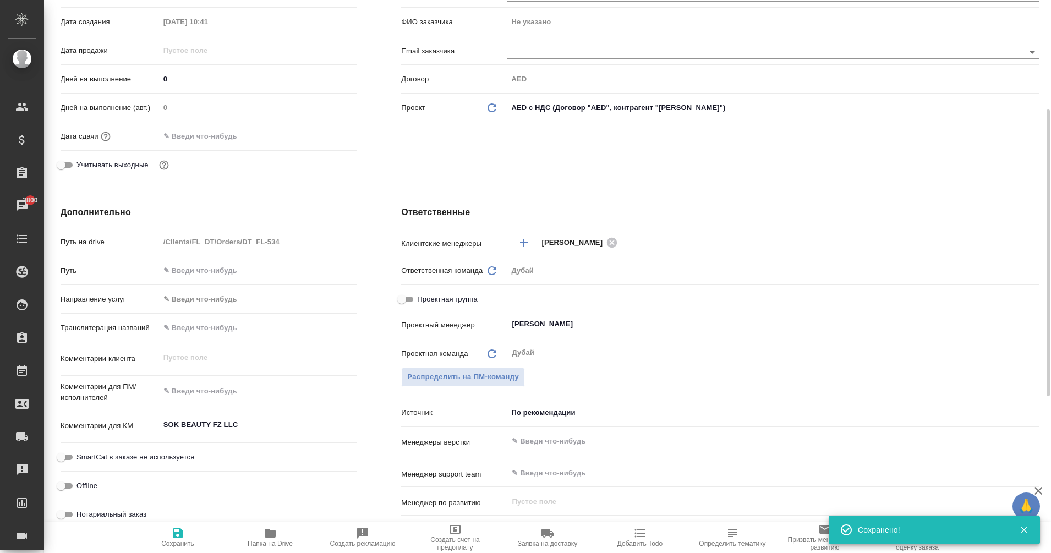
type textarea "x"
click at [169, 80] on input "0" at bounding box center [259, 79] width 198 height 16
click at [186, 139] on input "text" at bounding box center [208, 136] width 96 height 16
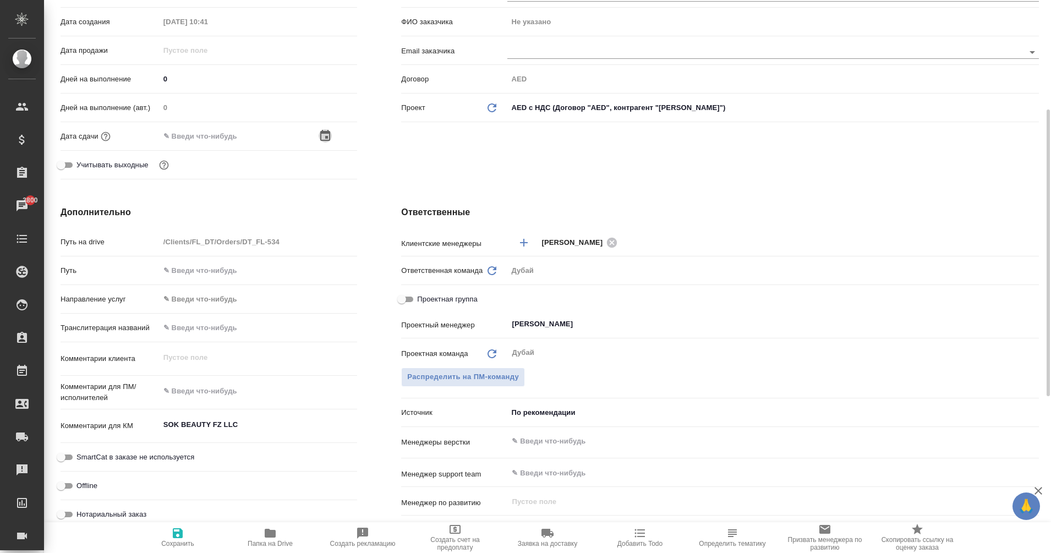
click at [320, 139] on icon "button" at bounding box center [325, 135] width 13 height 13
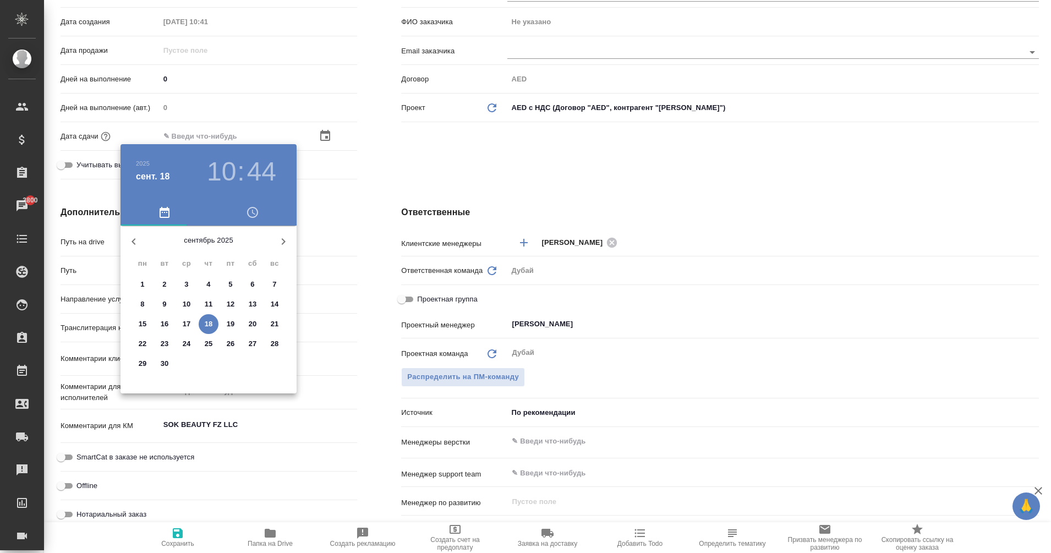
click at [234, 346] on p "26" at bounding box center [231, 344] width 8 height 11
type input "[DATE] 10:44"
type textarea "x"
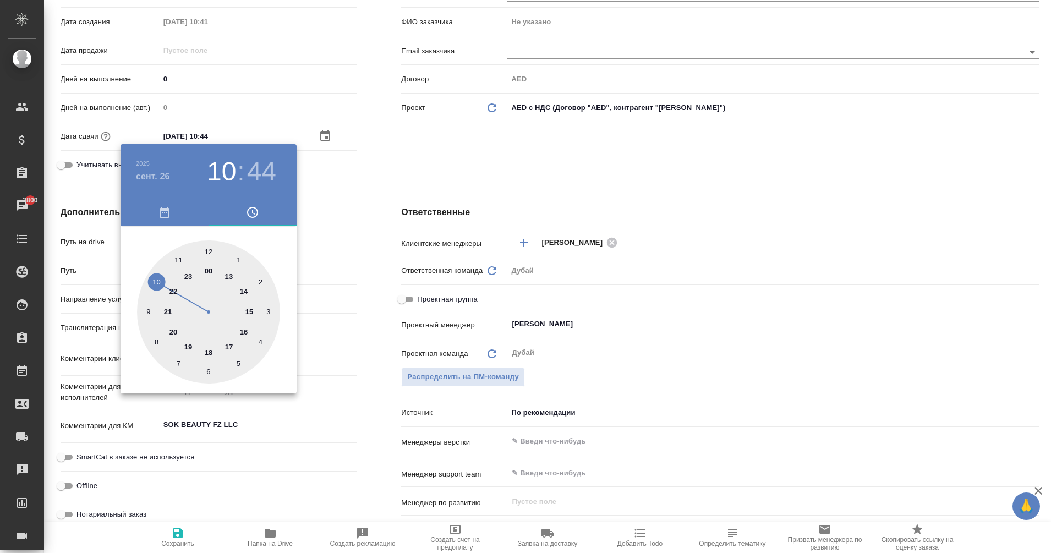
click at [413, 164] on div at bounding box center [525, 276] width 1051 height 553
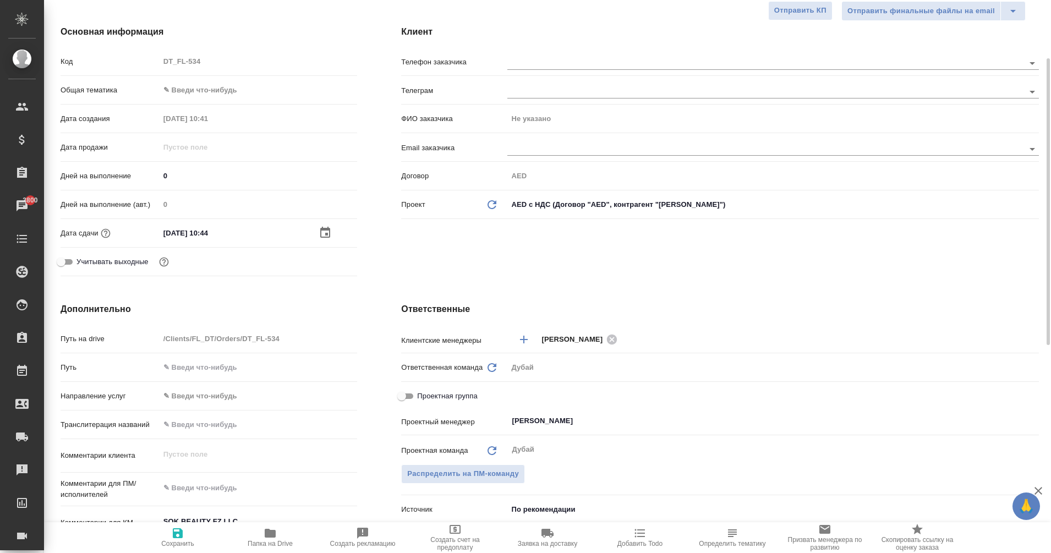
scroll to position [114, 0]
click at [183, 91] on body "🙏 .cls-1 fill:#fff; AWATERA Eganian [PERSON_NAME] Спецификации Заказы 3800 Чаты…" at bounding box center [525, 276] width 1051 height 553
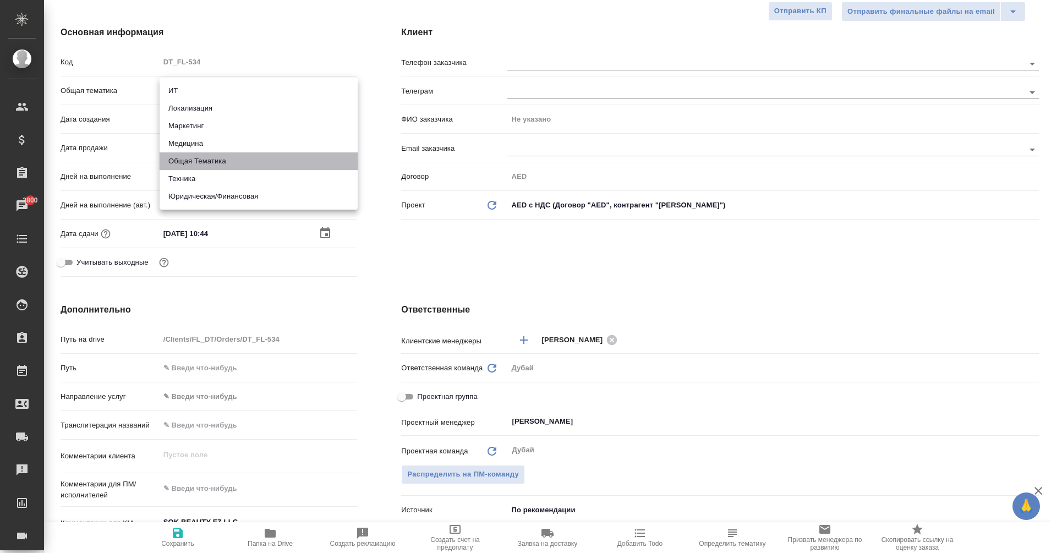
click at [195, 159] on li "Общая Тематика" at bounding box center [259, 161] width 198 height 18
type input "obtem"
type textarea "x"
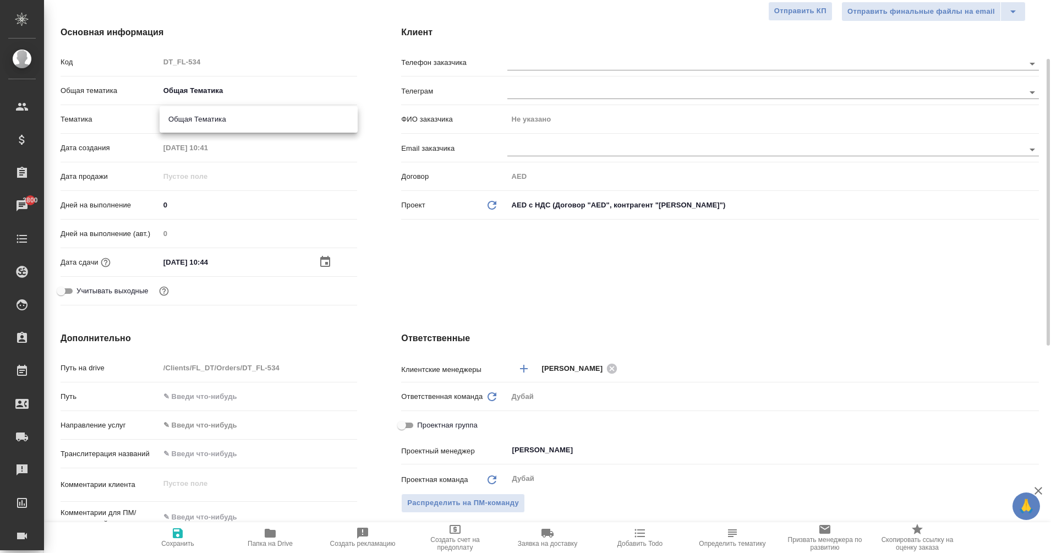
click at [179, 120] on body "🙏 .cls-1 fill:#fff; AWATERA Eganian [PERSON_NAME] Спецификации Заказы 3800 Чаты…" at bounding box center [525, 276] width 1051 height 553
click at [200, 123] on li "Общая Тематика" at bounding box center [259, 120] width 198 height 18
type textarea "x"
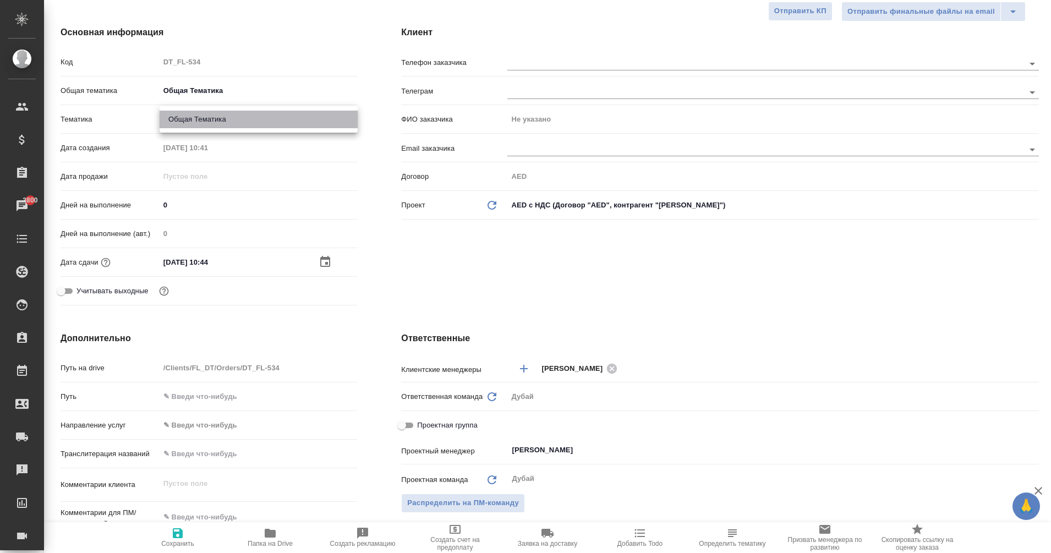
type input "6012b1ca196b0e5c9229a120"
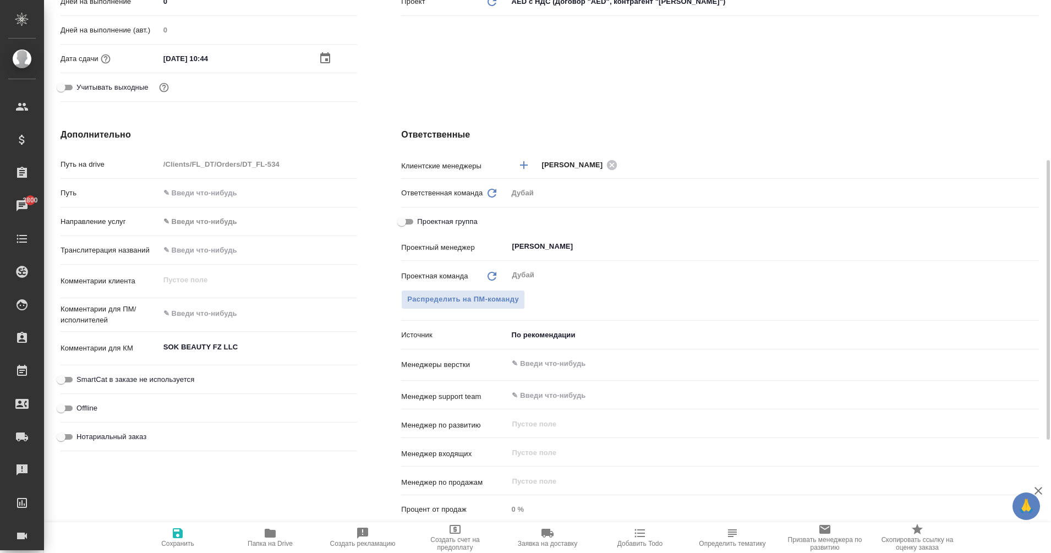
scroll to position [334, 0]
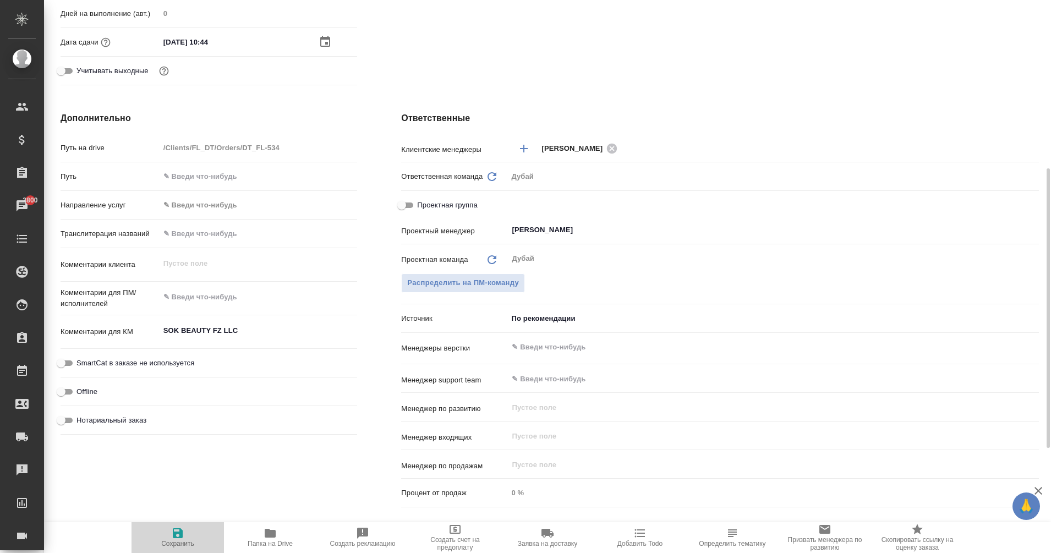
click at [175, 546] on span "Сохранить" at bounding box center [177, 544] width 33 height 8
type textarea "x"
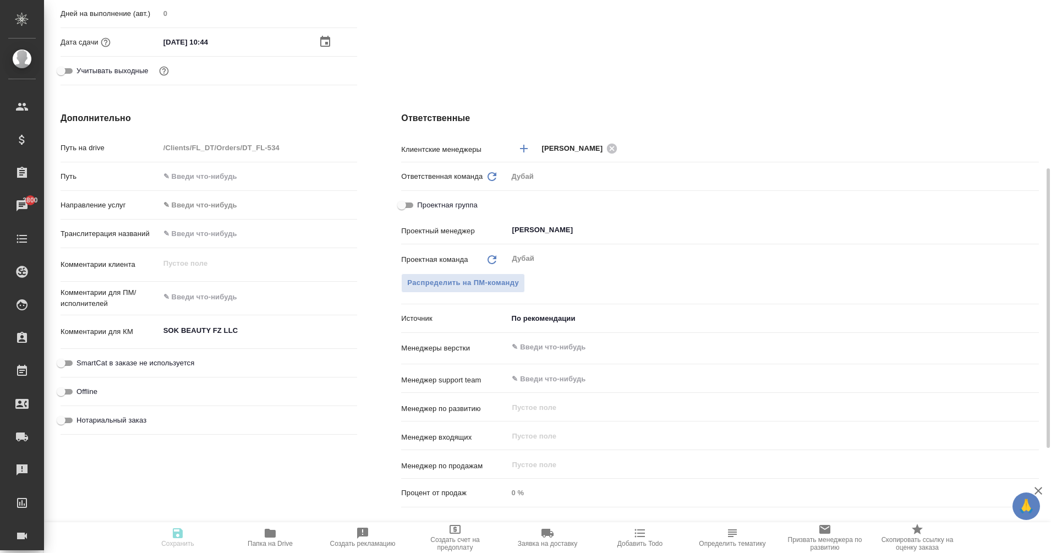
type textarea "x"
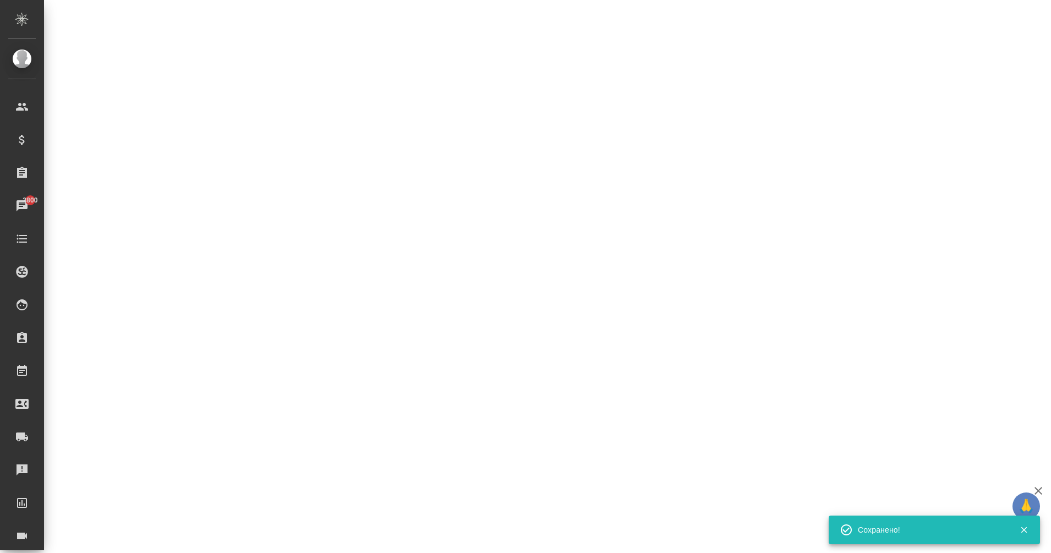
select select "RU"
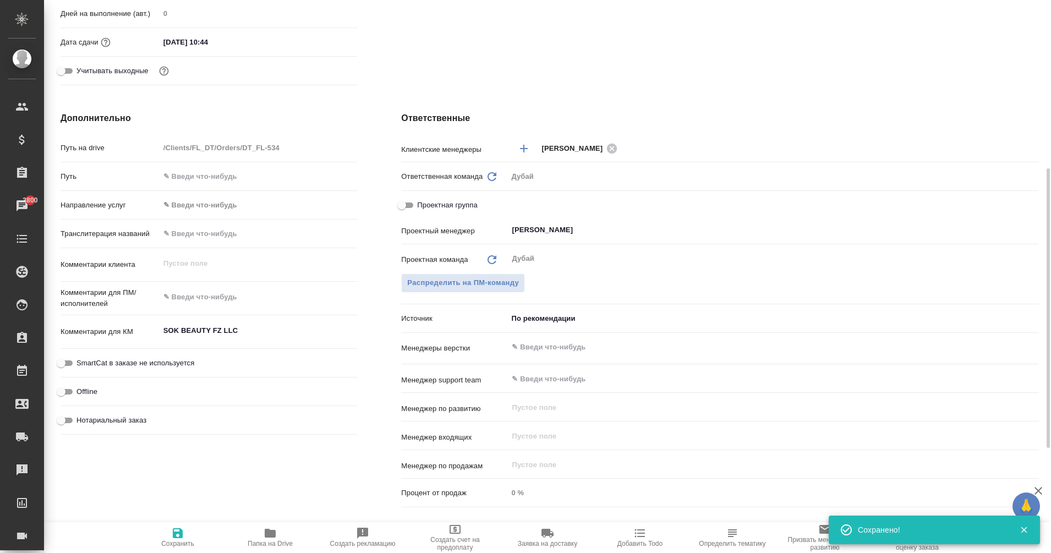
type textarea "x"
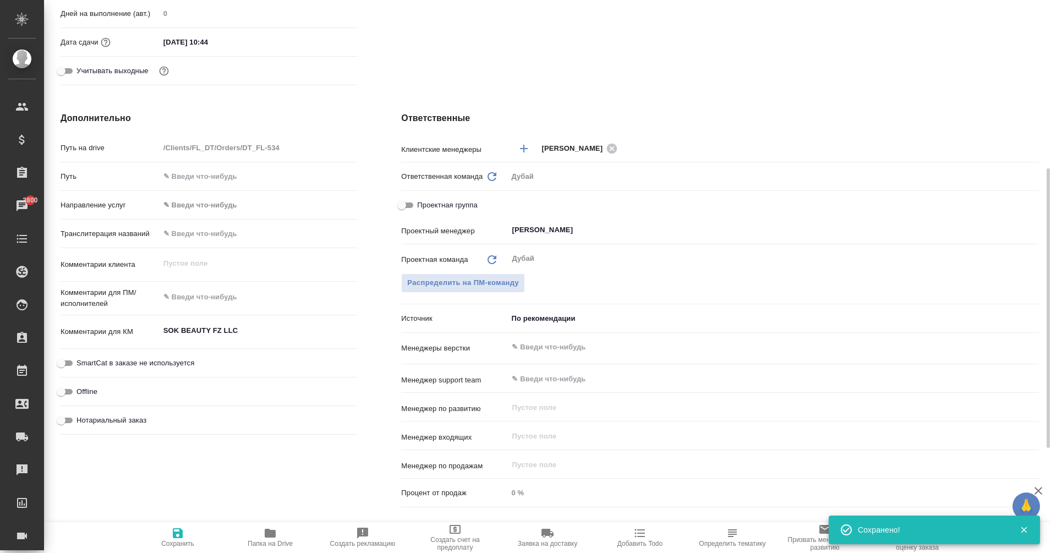
type textarea "x"
click at [248, 330] on textarea "SOK BEAUTY FZ LLC" at bounding box center [258, 331] width 197 height 19
type textarea "SOK BEAUTY FZ LLC"
type textarea "x"
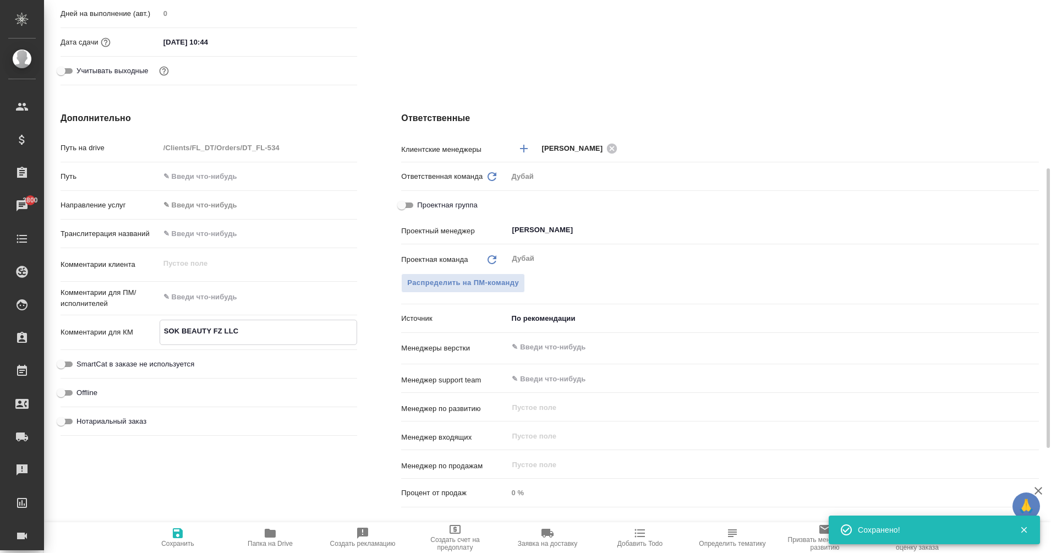
type textarea "x"
type textarea "SOK BEAUTY FZ LLC"
type textarea "x"
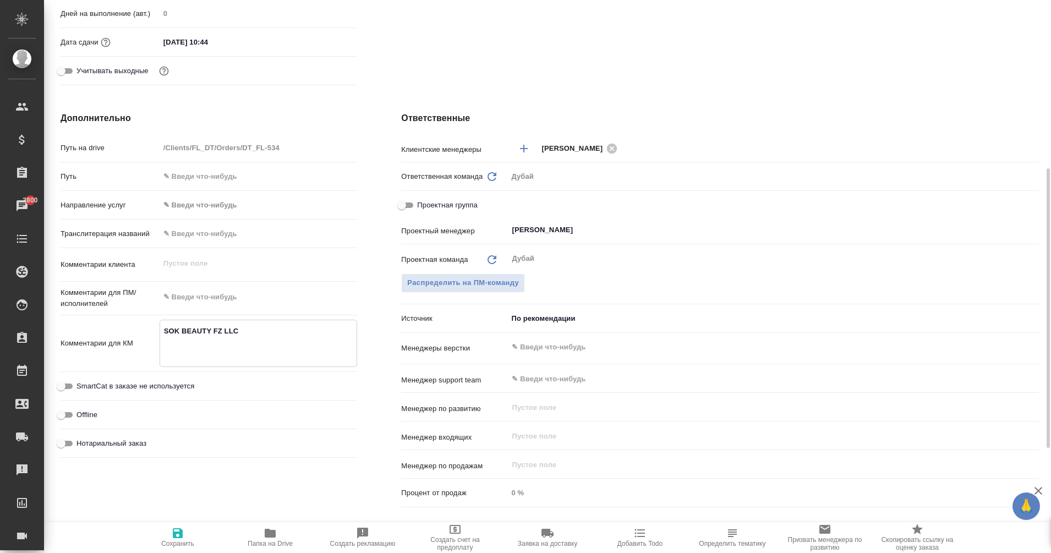
paste textarea "loremipsu dolor sit 41 amet 7123 cons adip elitseddo ei tempor 7923 inci. Ut la…"
type textarea "LOR IPSUMD SI AME consectet adipi eli 84 sedd 9053 eius temp incididun ut labor…"
type textarea "x"
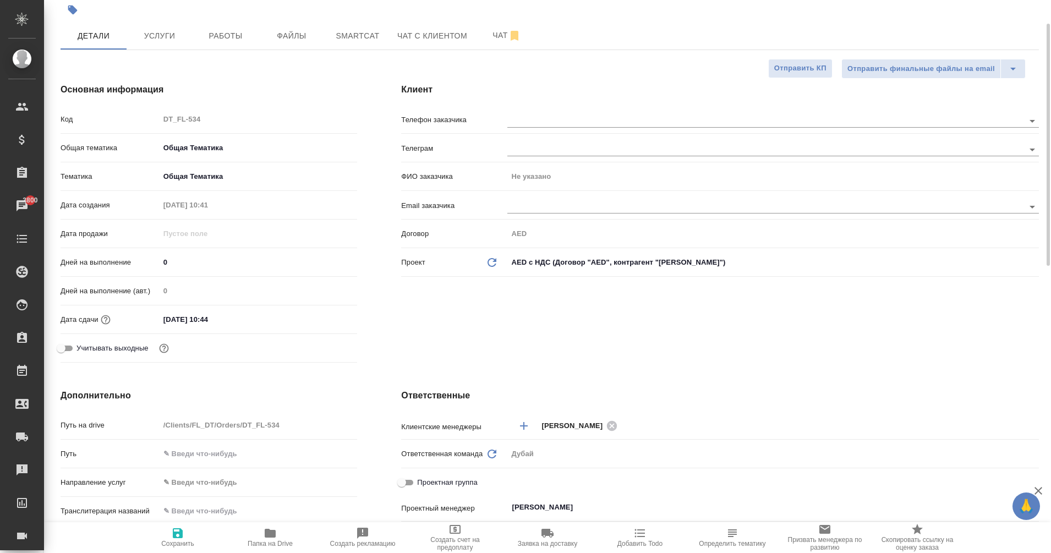
scroll to position [56, 0]
type textarea "LOR IPSUMD SI AME consectet adipi eli 84 sedd 9053 eius temp incididun ut labor…"
type textarea "x"
click at [177, 536] on icon "button" at bounding box center [177, 533] width 13 height 13
type textarea "x"
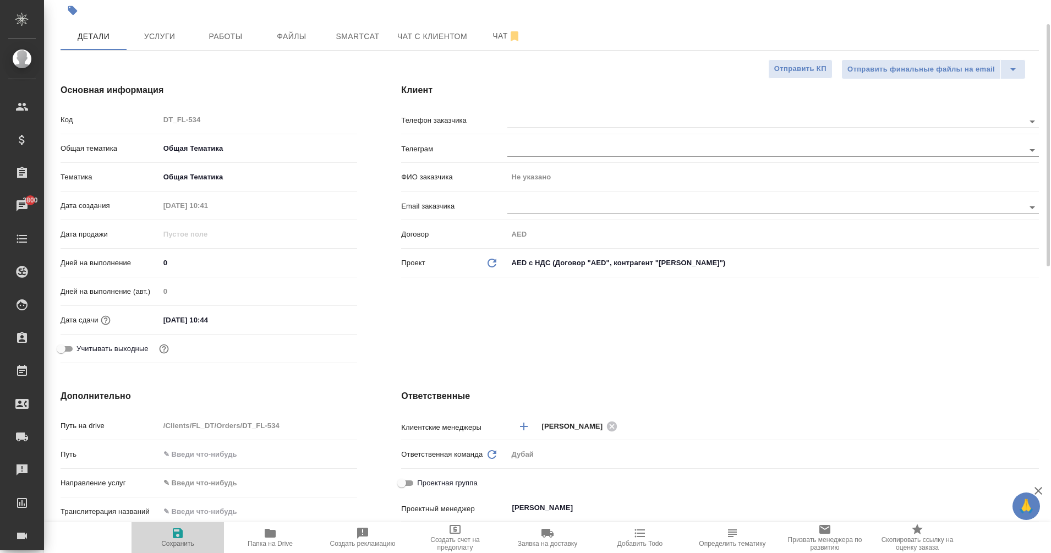
type textarea "x"
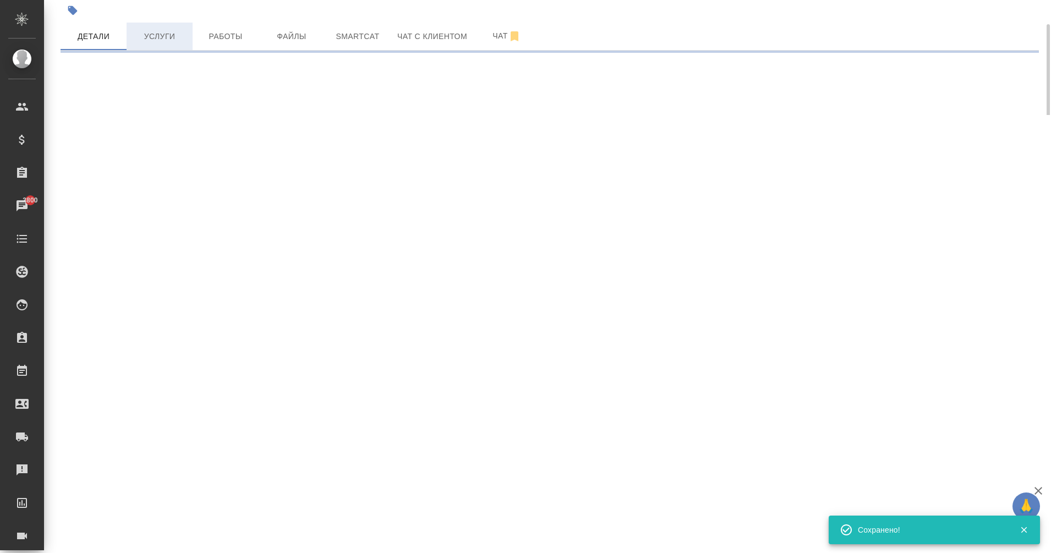
select select "RU"
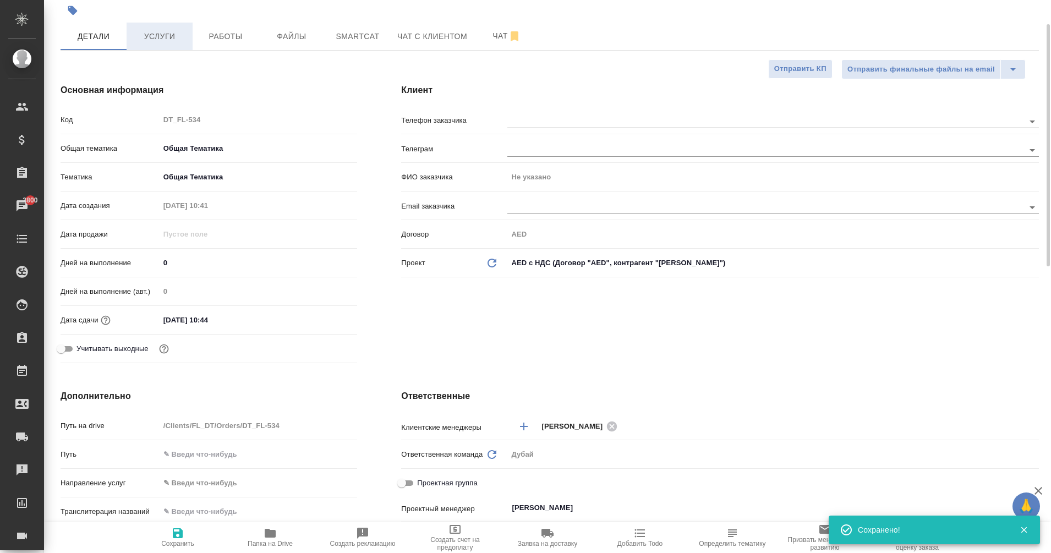
type textarea "x"
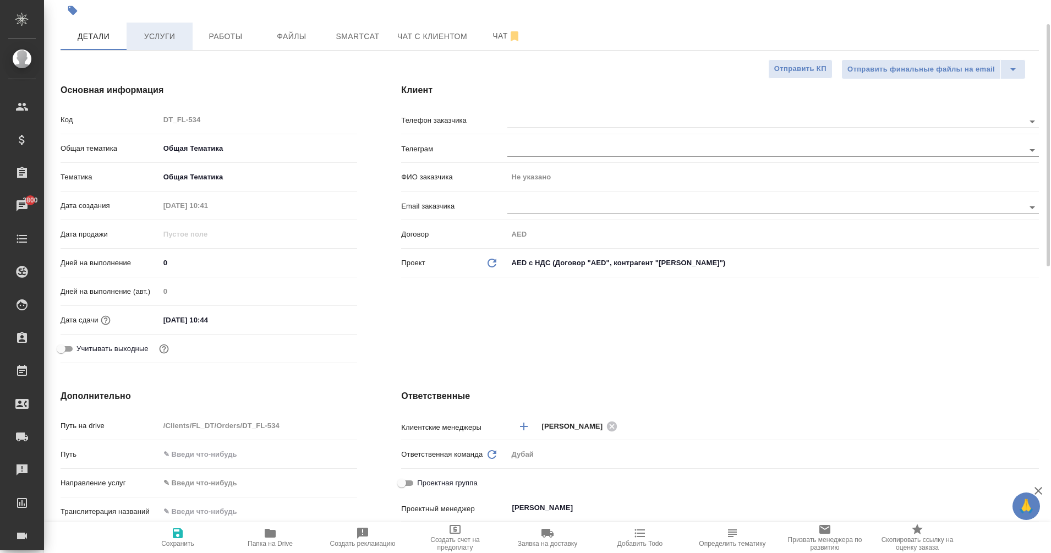
type textarea "x"
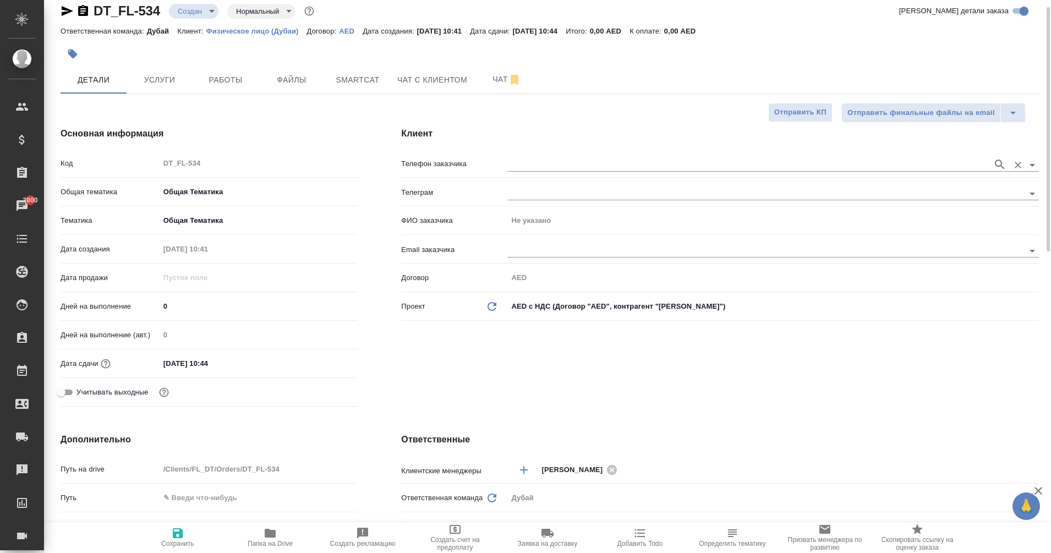
scroll to position [12, 0]
click at [528, 161] on input "text" at bounding box center [748, 165] width 480 height 13
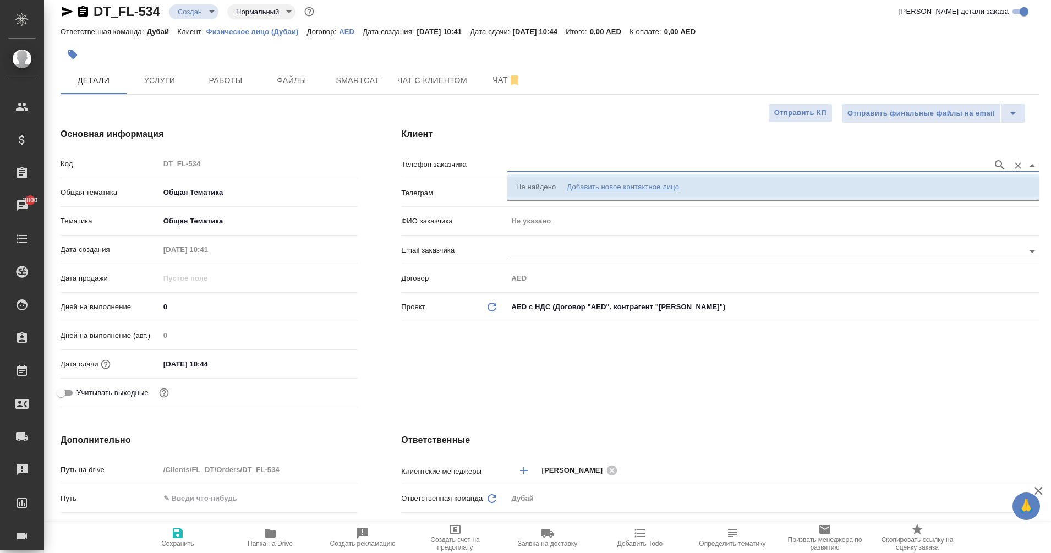
click at [588, 186] on div "Добавить новое контактное лицо" at bounding box center [623, 187] width 112 height 11
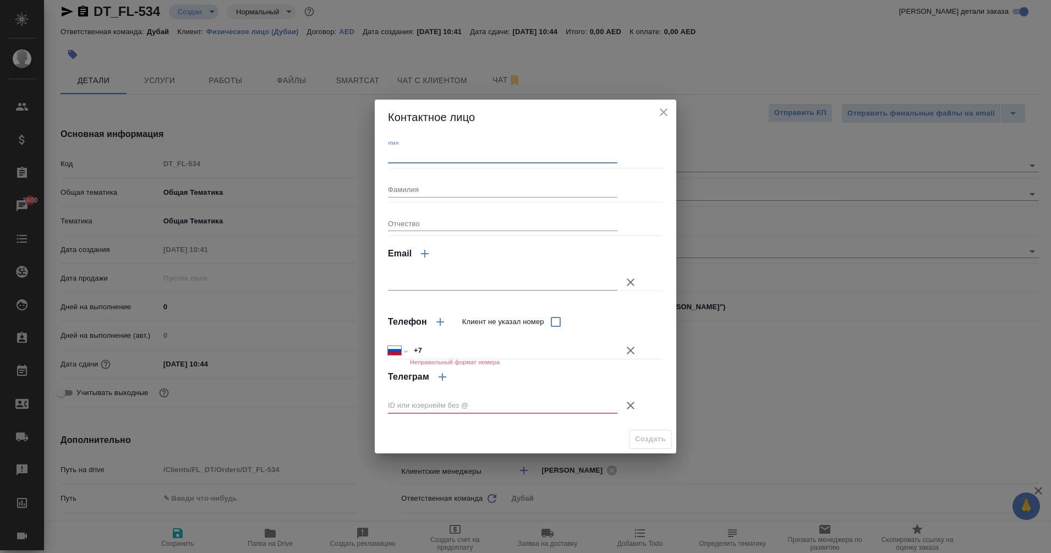
click at [433, 154] on input "Имя" at bounding box center [503, 155] width 230 height 15
click at [468, 403] on input "text" at bounding box center [503, 405] width 230 height 15
paste input "@olenkashimko"
click at [553, 320] on input "Клиент не указал номер" at bounding box center [555, 321] width 23 height 23
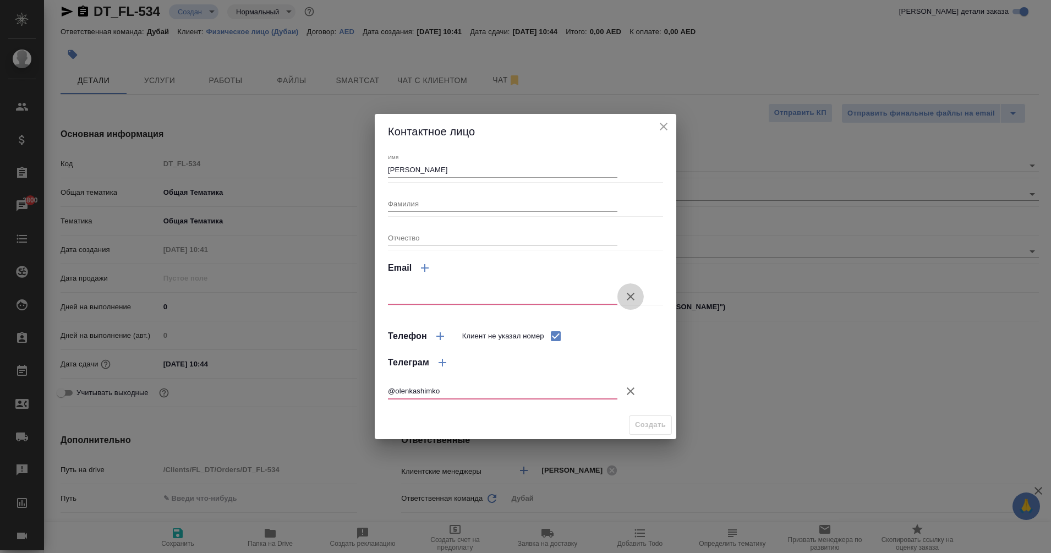
click at [627, 295] on icon "button" at bounding box center [630, 296] width 13 height 13
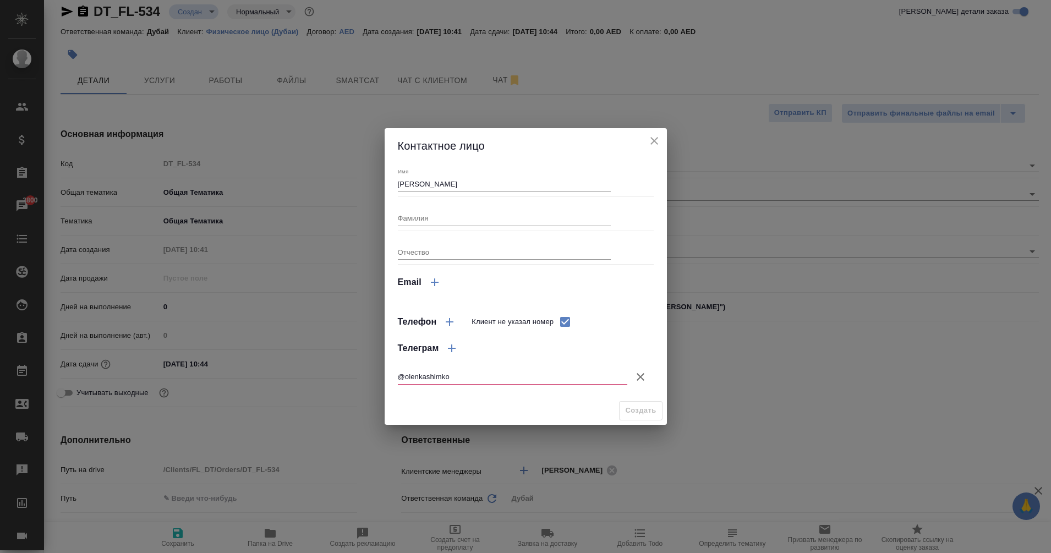
click at [405, 378] on input "@olenkashimko" at bounding box center [513, 376] width 230 height 15
click at [634, 411] on span "Создать" at bounding box center [640, 411] width 31 height 13
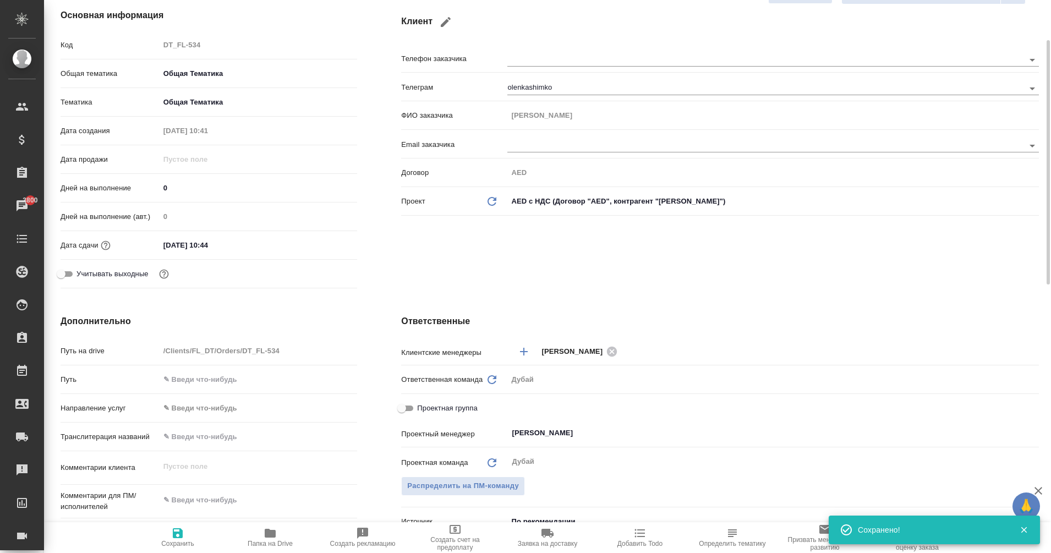
scroll to position [133, 0]
click at [178, 539] on icon "button" at bounding box center [177, 533] width 13 height 13
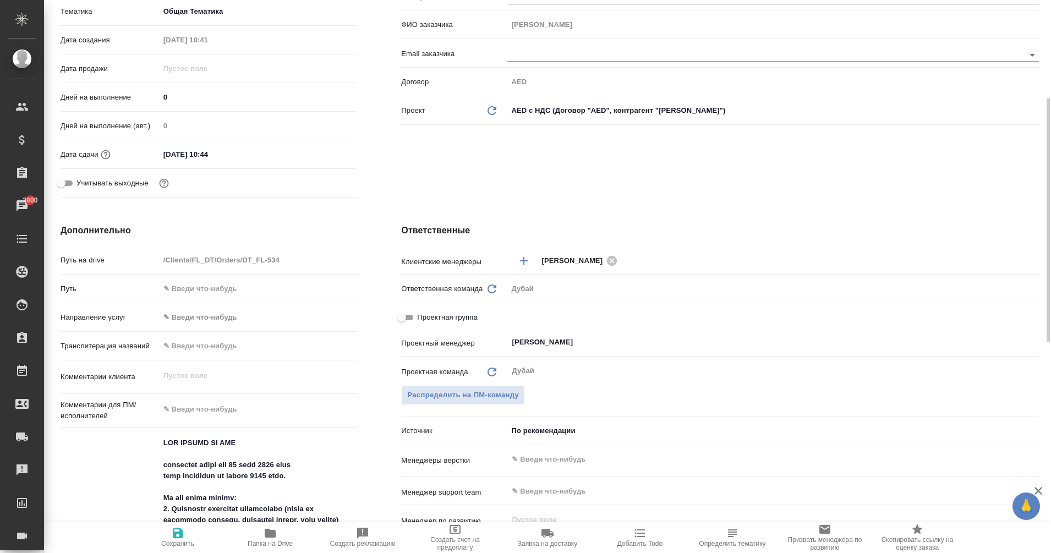
scroll to position [0, 0]
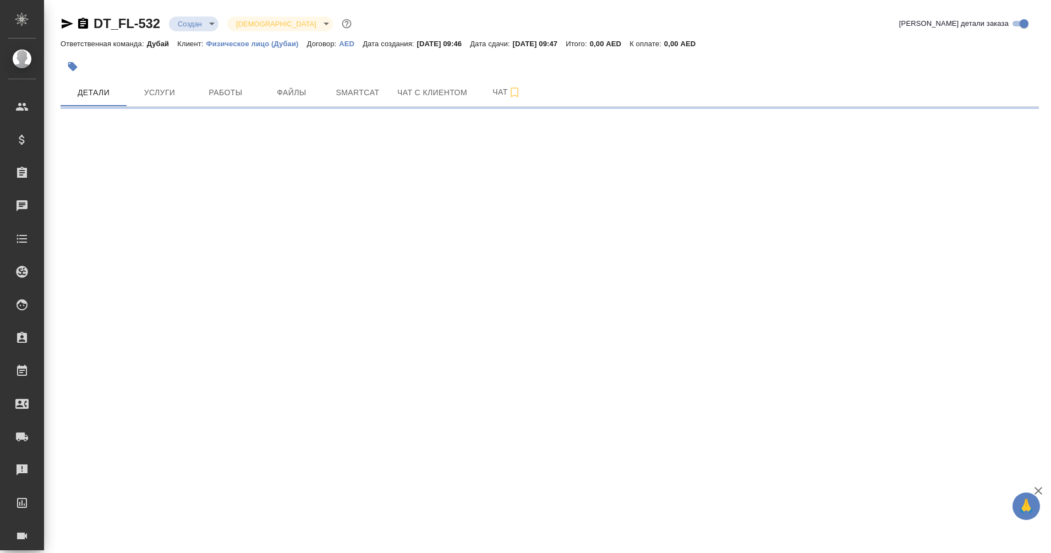
select select "RU"
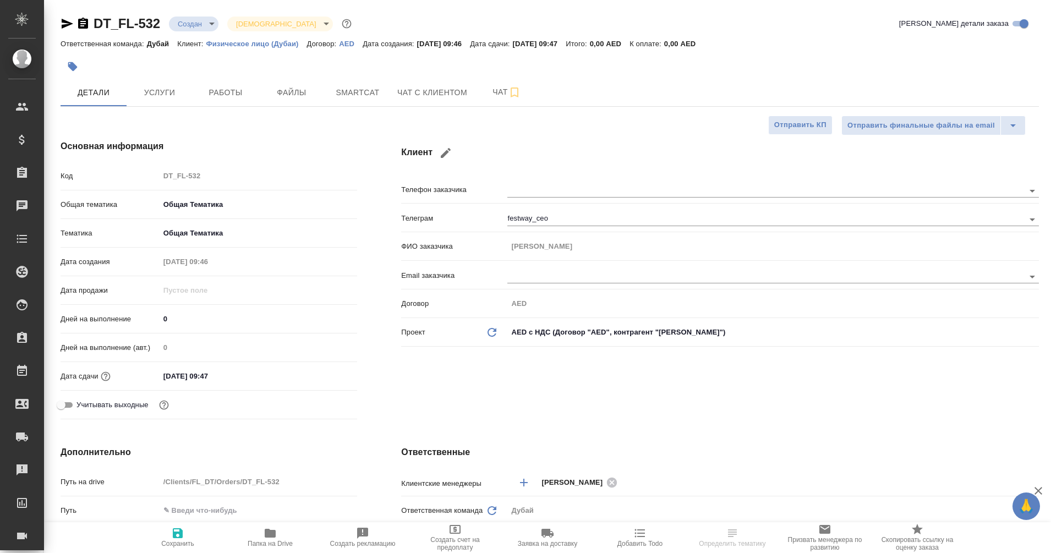
type textarea "x"
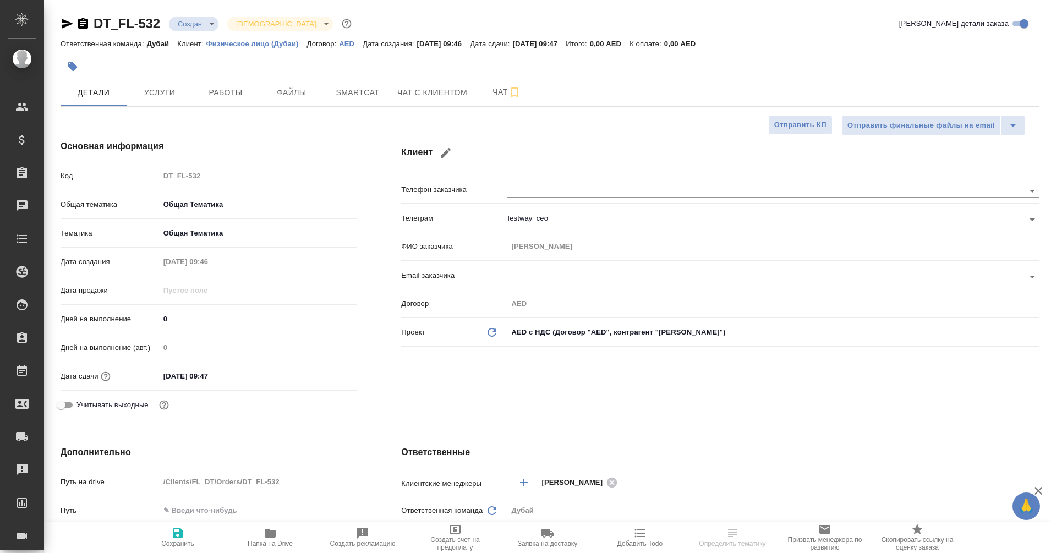
type textarea "x"
click at [165, 97] on span "Услуги" at bounding box center [159, 93] width 53 height 14
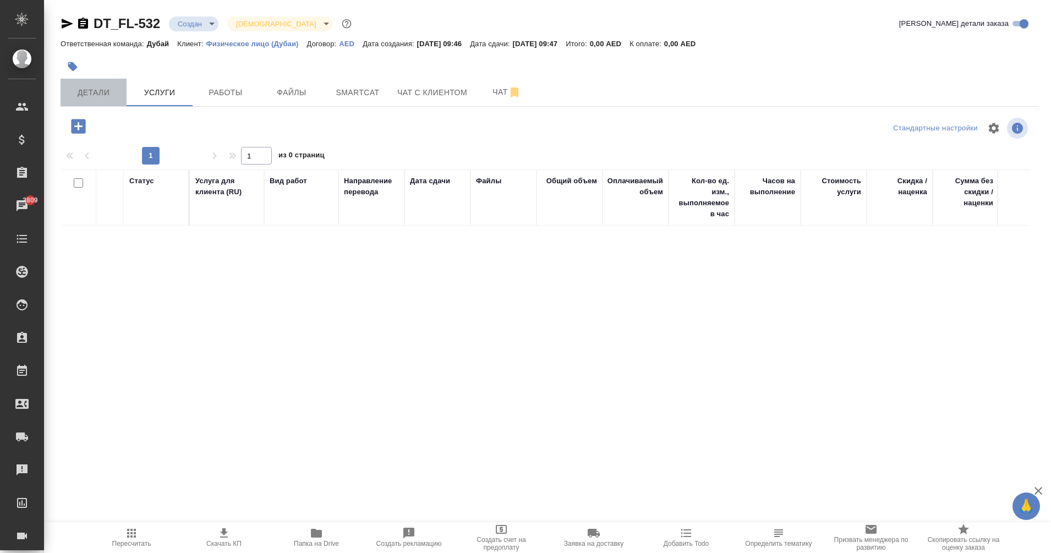
click at [90, 89] on span "Детали" at bounding box center [93, 93] width 53 height 14
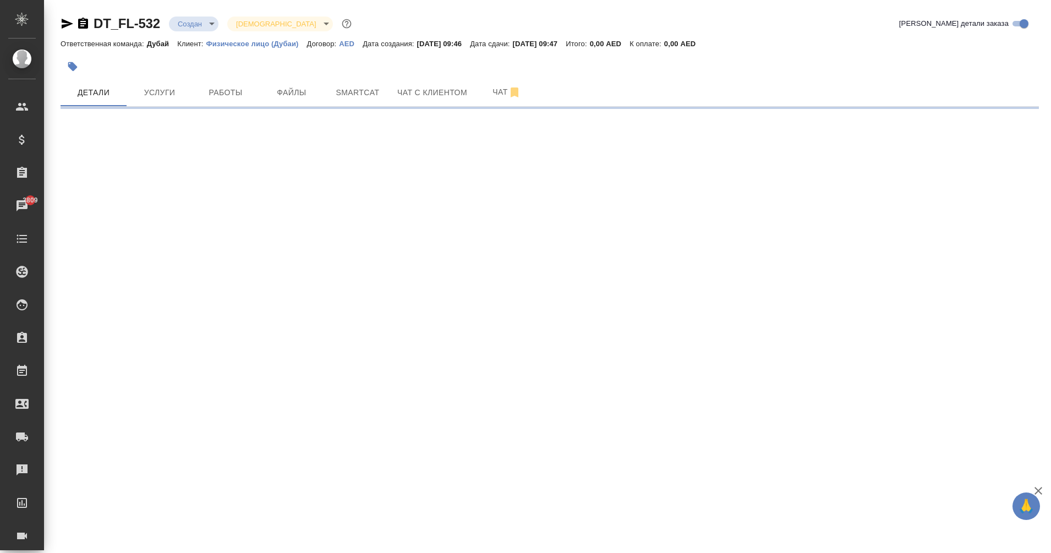
select select "RU"
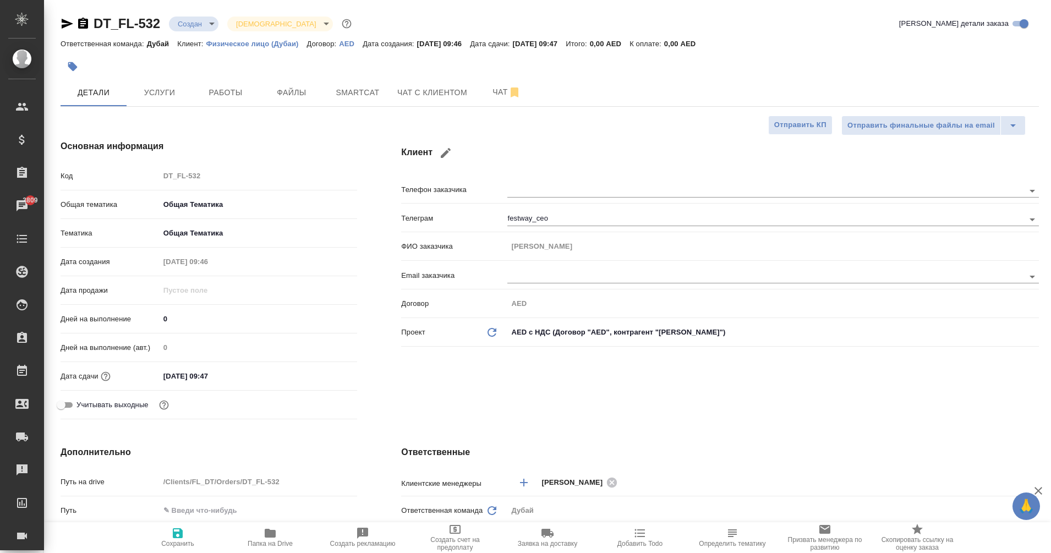
type textarea "x"
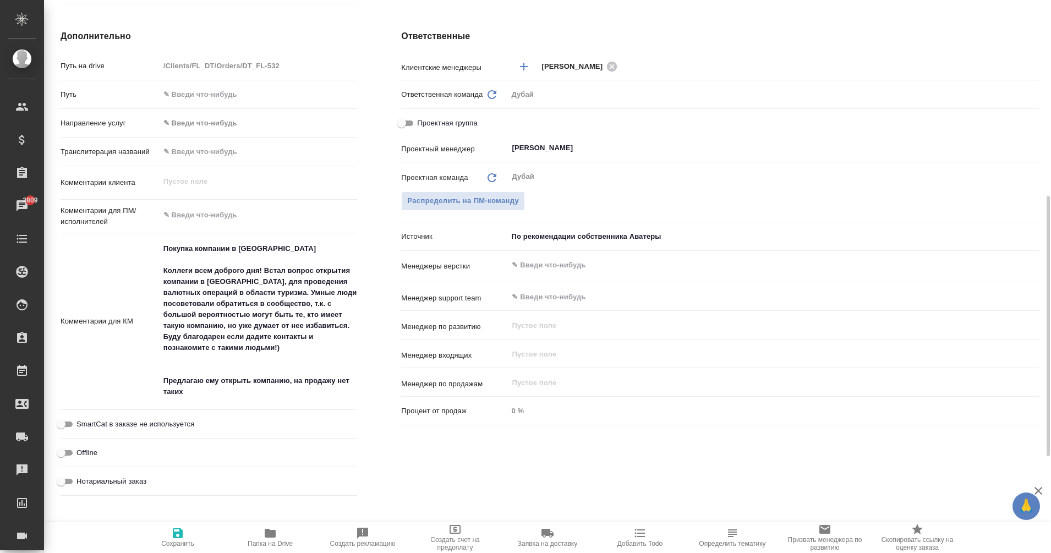
scroll to position [417, 0]
